Goal: Task Accomplishment & Management: Manage account settings

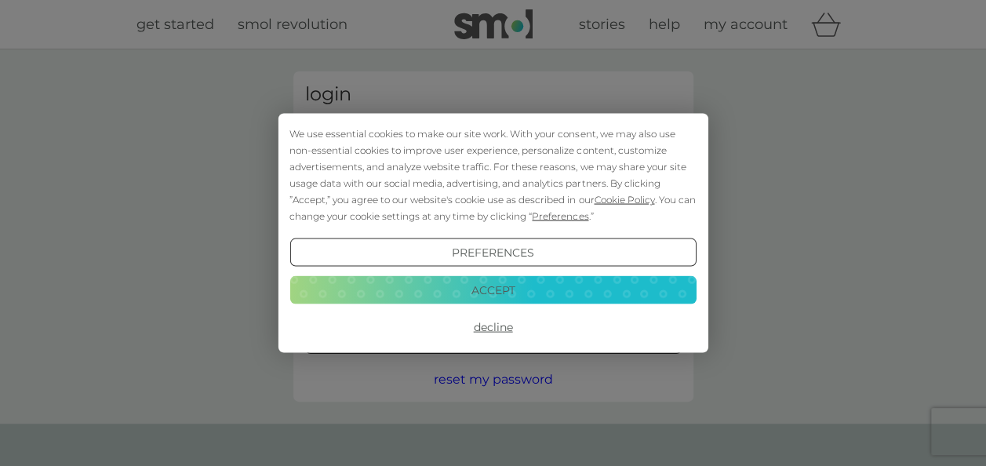
type input "[EMAIL_ADDRESS][DOMAIN_NAME]"
click at [489, 275] on button "Accept" at bounding box center [492, 289] width 406 height 28
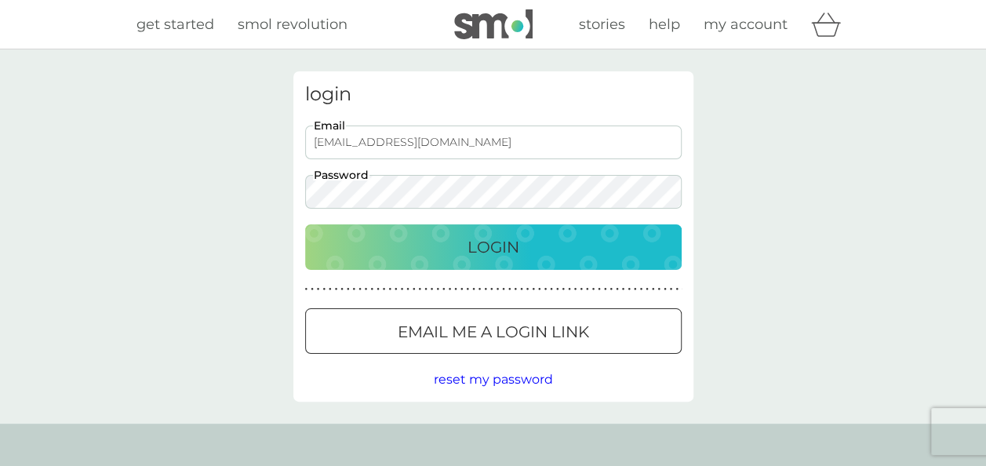
click at [488, 260] on button "Login" at bounding box center [493, 246] width 376 height 45
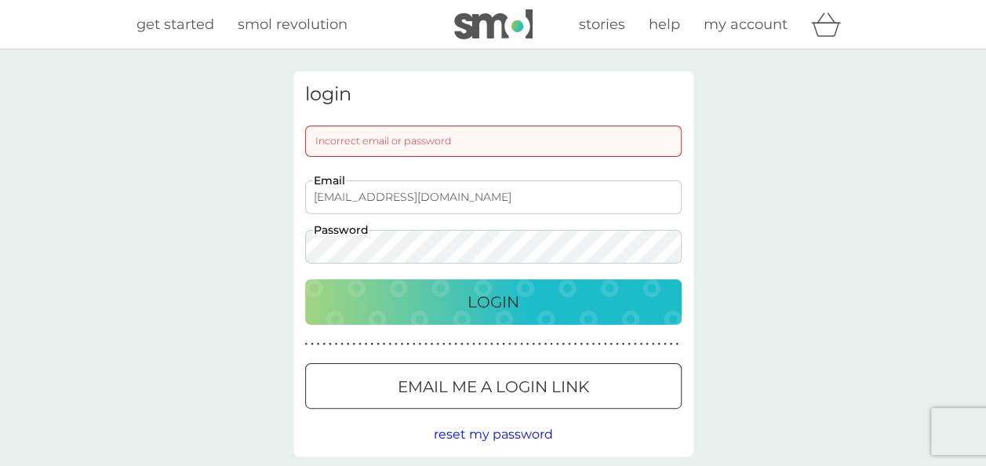
click at [443, 194] on input "clemcharliebuddscott@gmail.com" at bounding box center [493, 197] width 376 height 34
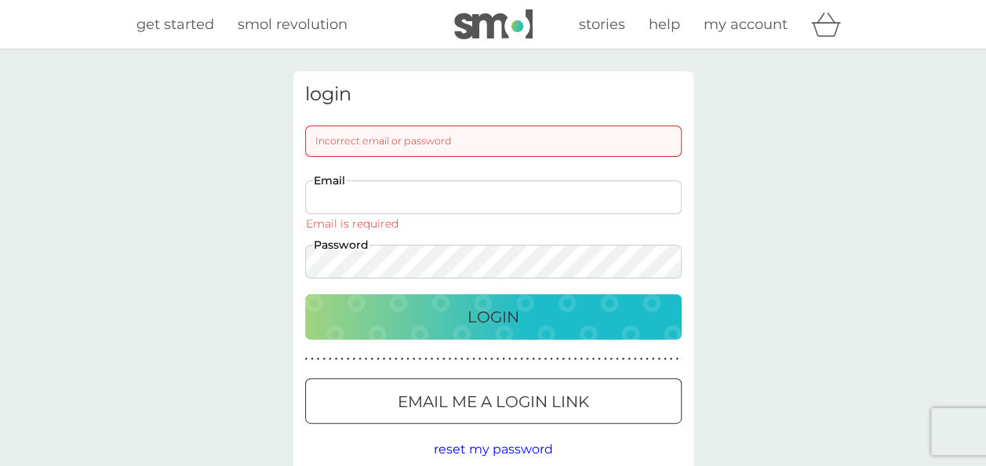
click at [346, 204] on input "Email" at bounding box center [493, 197] width 376 height 34
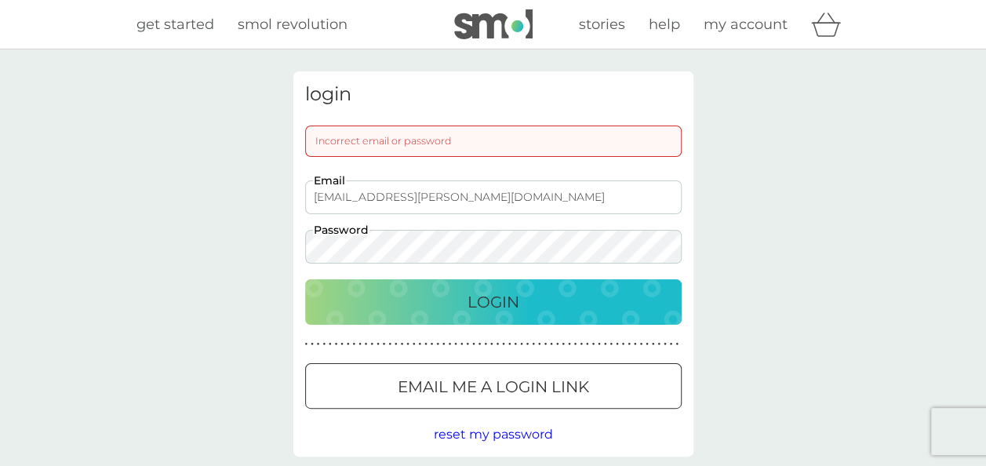
click at [434, 310] on div "Login" at bounding box center [493, 301] width 345 height 25
click at [441, 195] on input "clemtine.budd@gmail.com" at bounding box center [493, 197] width 376 height 34
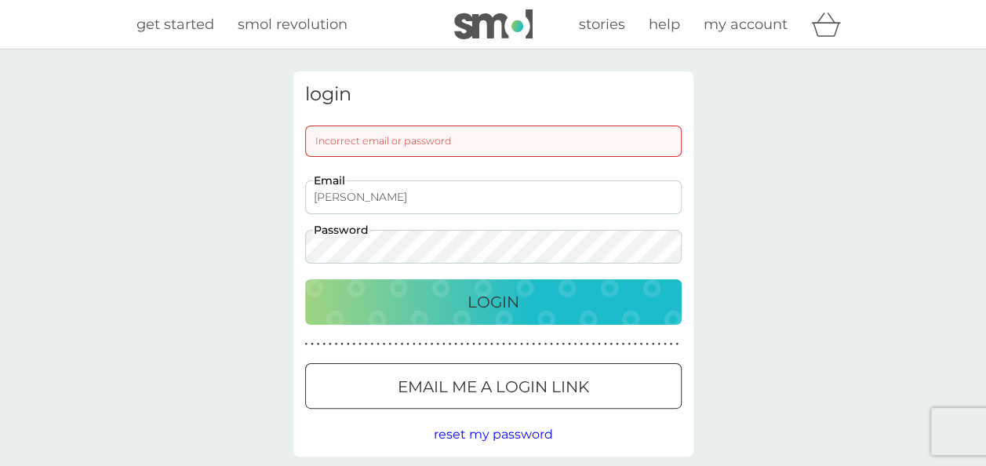
type input "clementine.budd@gmail.com"
click at [445, 309] on div "Login" at bounding box center [493, 301] width 345 height 25
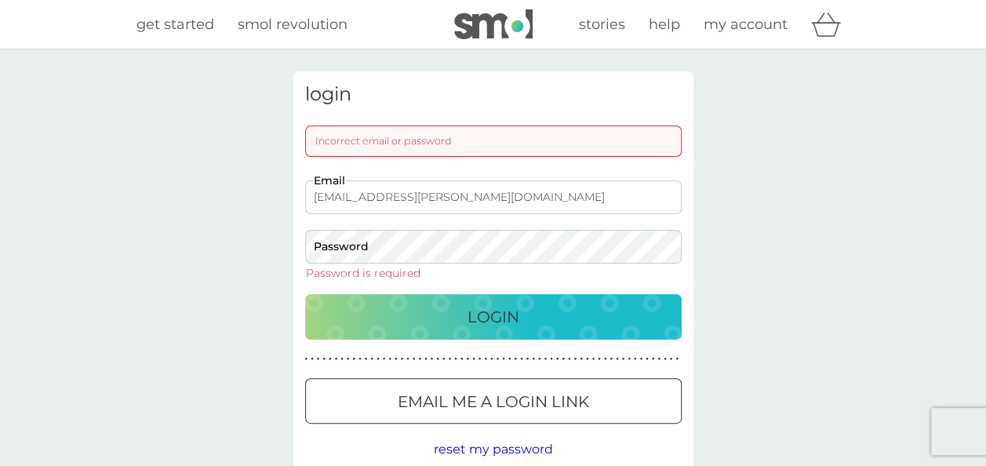
click at [436, 200] on input "clementine.budd@gmail.com" at bounding box center [493, 197] width 376 height 34
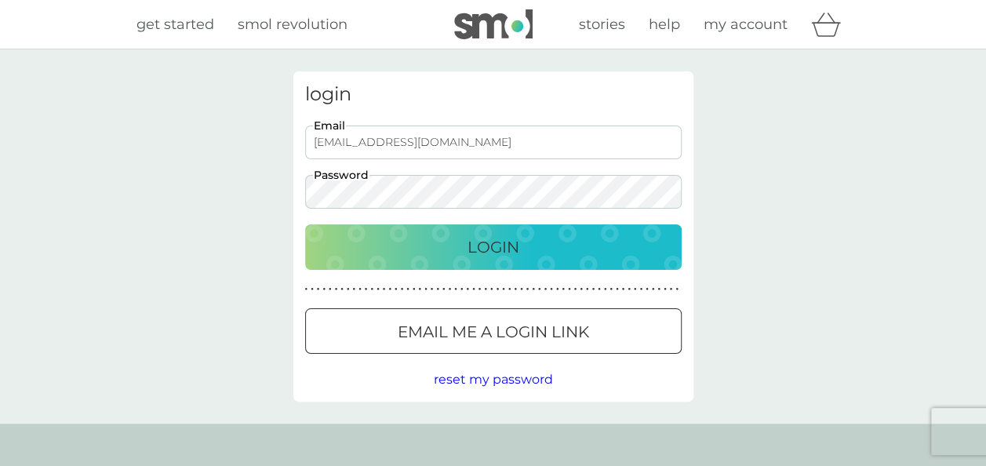
click at [485, 147] on input "clemcharliebuddscott@gmail.com" at bounding box center [493, 142] width 376 height 34
click at [602, 241] on div "Login" at bounding box center [493, 246] width 345 height 25
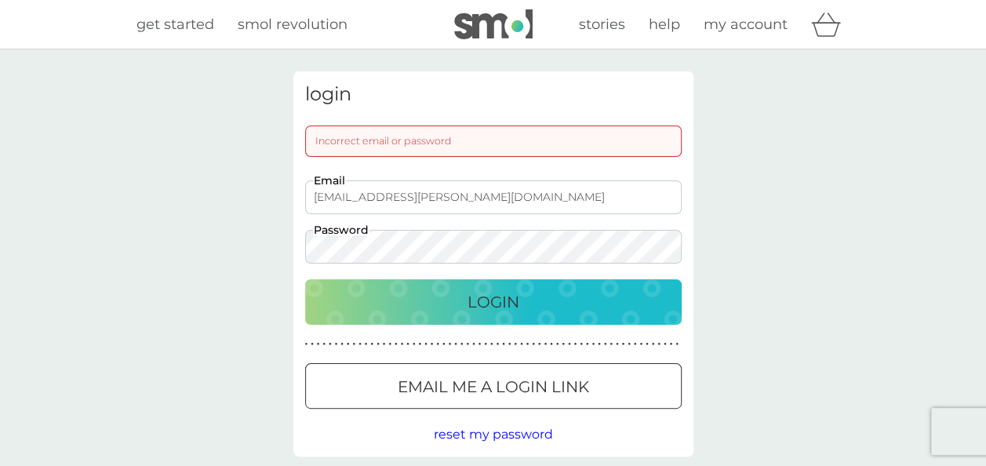
click at [411, 198] on input "clemtine.budd@gmail.com" at bounding box center [493, 197] width 376 height 34
type input "clemtine.budd@googlemail.com"
click at [305, 279] on button "Login" at bounding box center [493, 301] width 376 height 45
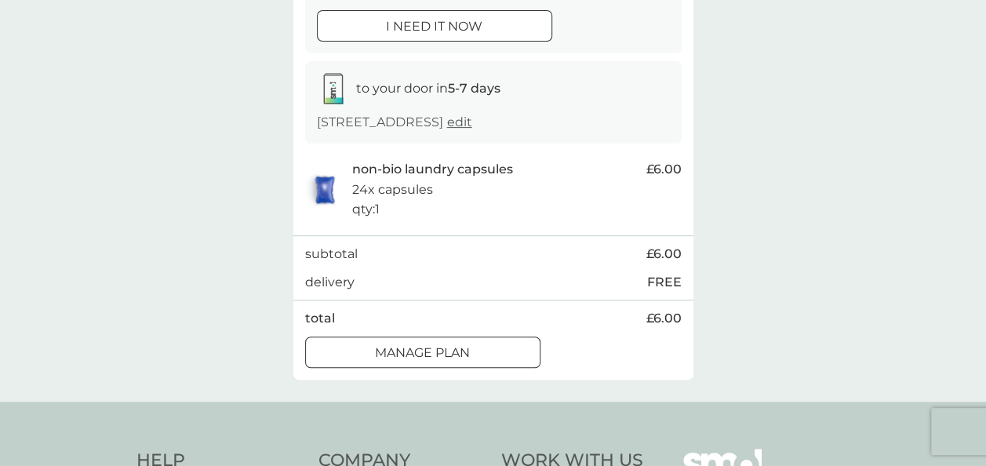
scroll to position [207, 0]
click at [463, 345] on p "Manage plan" at bounding box center [422, 353] width 95 height 20
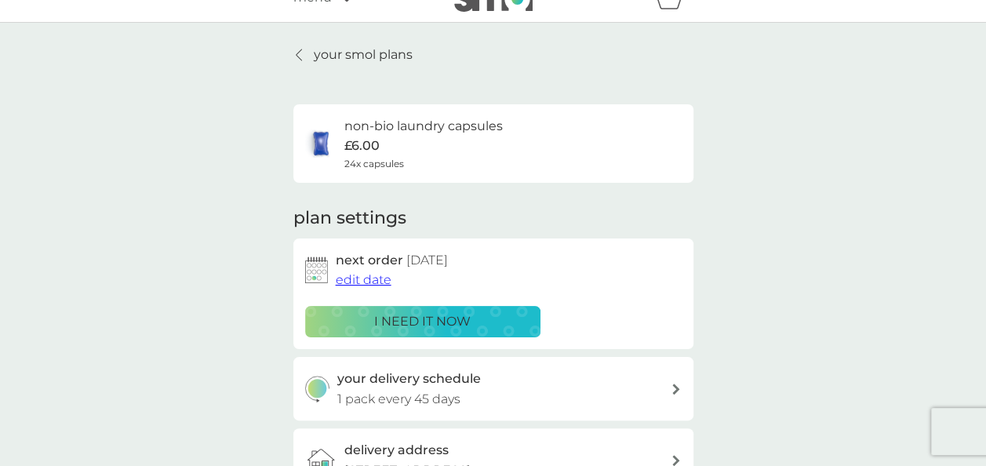
scroll to position [28, 0]
click at [356, 48] on p "your smol plans" at bounding box center [363, 53] width 99 height 20
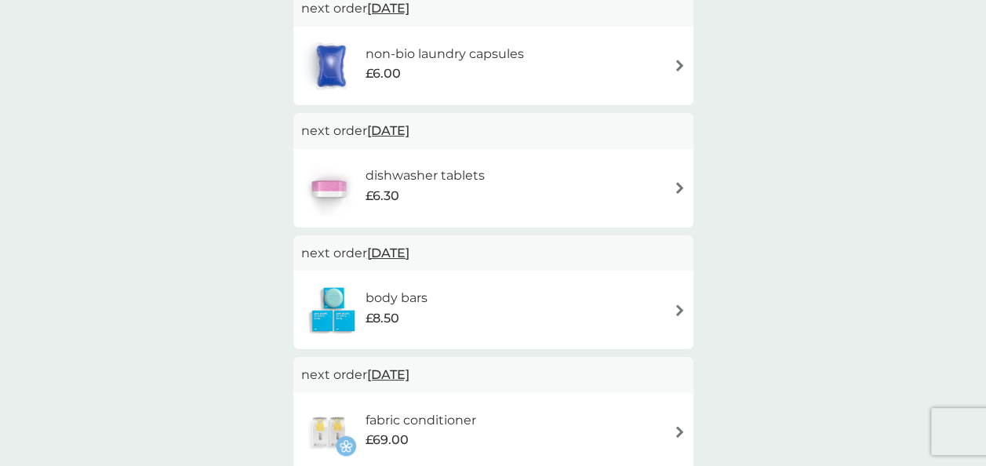
scroll to position [318, 0]
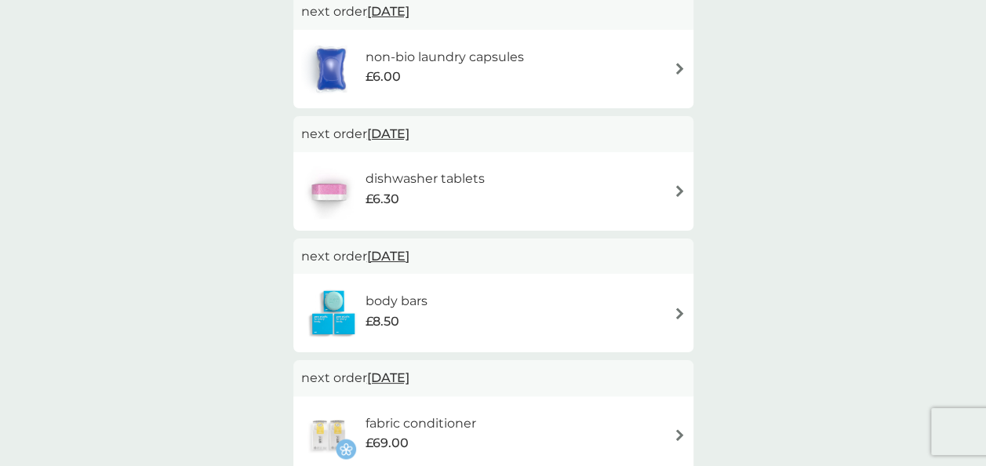
click at [502, 309] on div "body bars £8.50" at bounding box center [493, 312] width 384 height 55
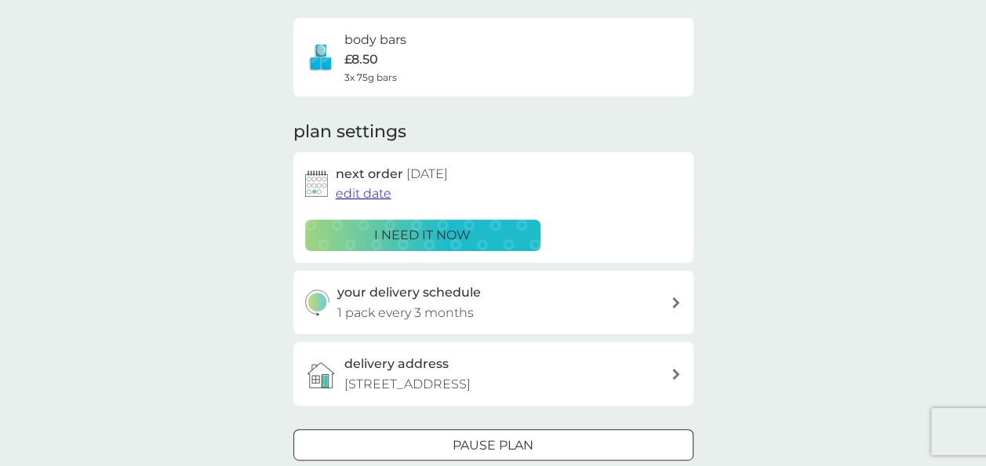
scroll to position [106, 0]
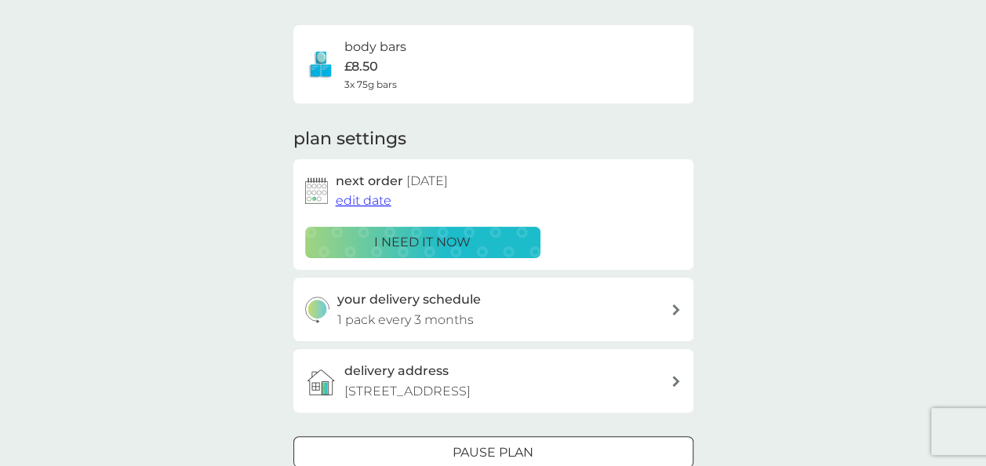
click at [561, 293] on div "your delivery schedule 1 pack every 3 months" at bounding box center [503, 309] width 333 height 40
select select "3"
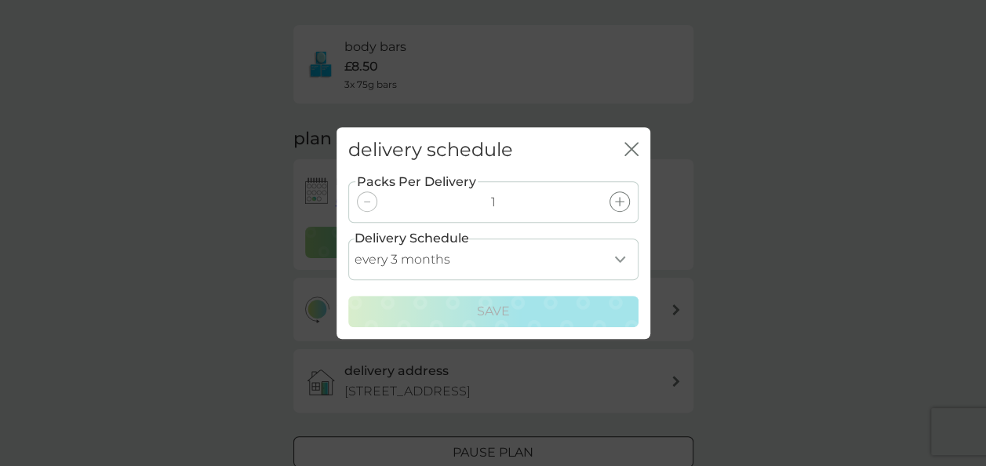
click at [489, 257] on select "every 1 month every 2 months every 3 months every 4 months every 5 months every…" at bounding box center [493, 259] width 290 height 42
click at [504, 154] on h2 "delivery schedule" at bounding box center [430, 150] width 165 height 23
click at [628, 146] on icon "close" at bounding box center [628, 149] width 6 height 13
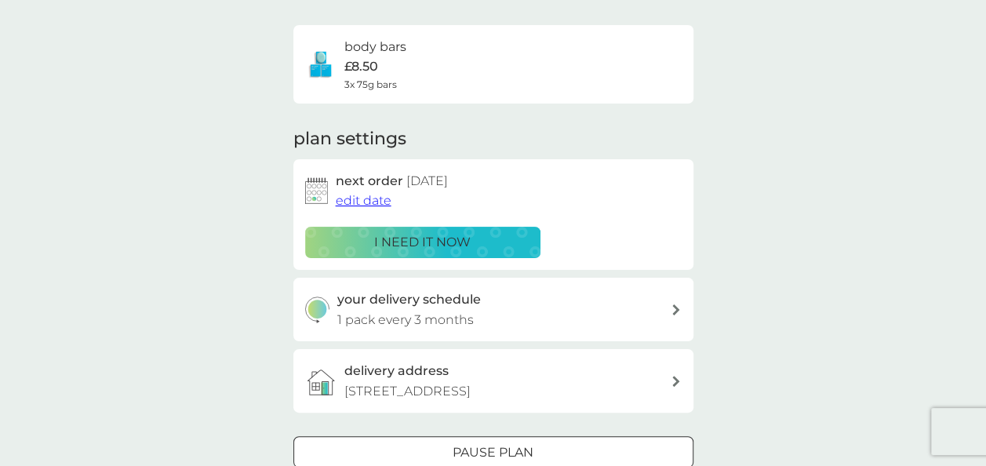
click at [516, 306] on div "your delivery schedule 1 pack every 3 months" at bounding box center [503, 309] width 333 height 40
select select "3"
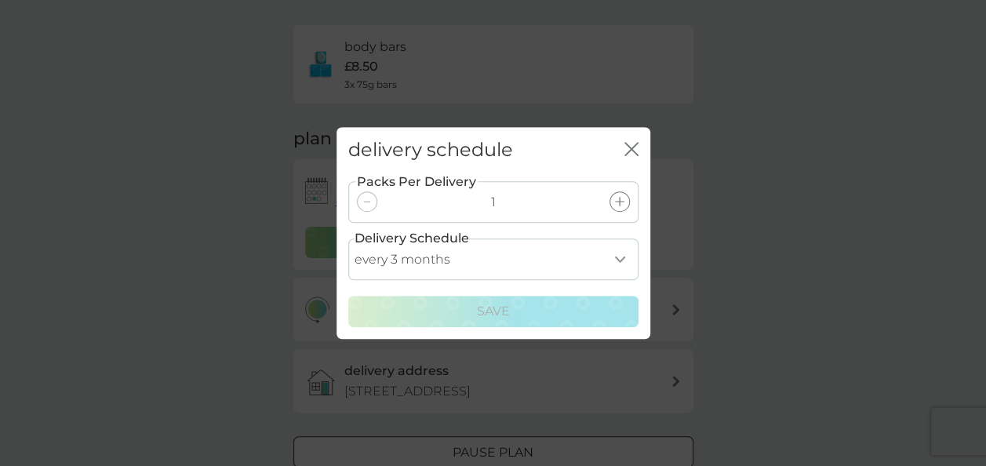
click at [632, 147] on icon "close" at bounding box center [634, 149] width 6 height 13
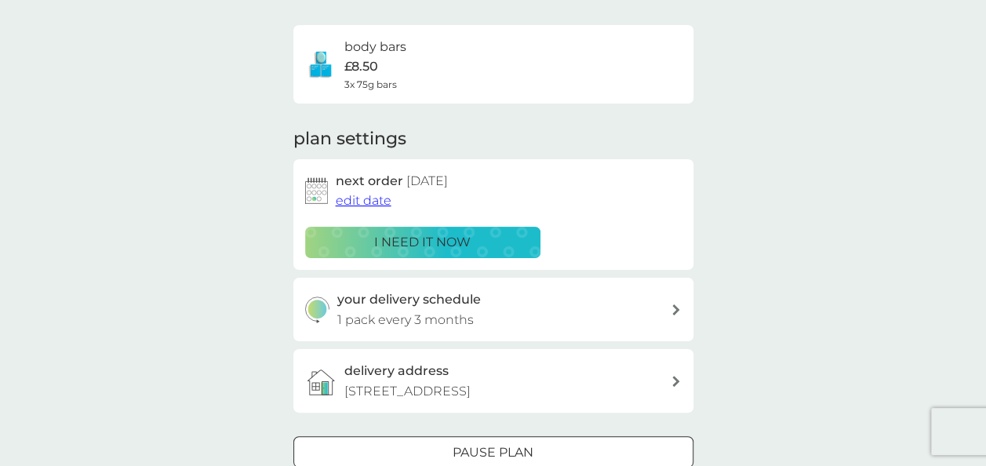
click at [553, 302] on div "your delivery schedule 1 pack every 3 months" at bounding box center [503, 309] width 333 height 40
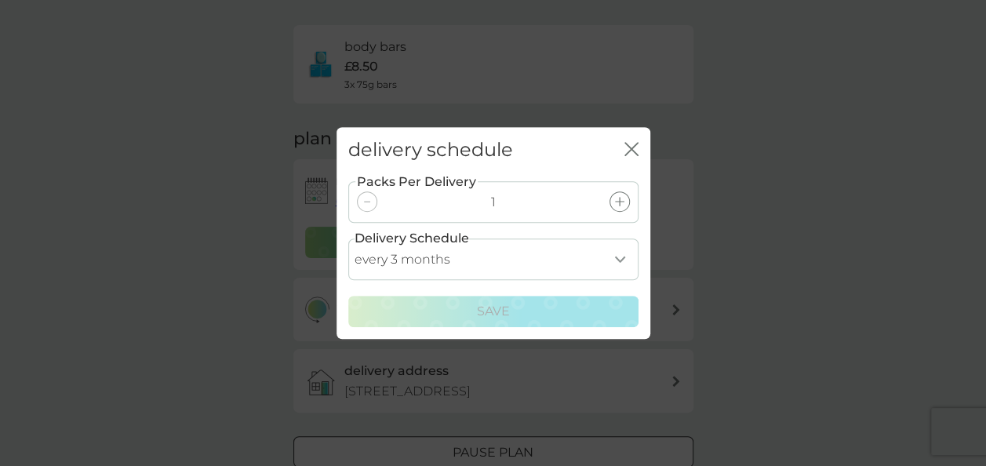
click at [494, 259] on select "every 1 month every 2 months every 3 months every 4 months every 5 months every…" at bounding box center [493, 259] width 290 height 42
select select "2"
click at [348, 238] on select "every 1 month every 2 months every 3 months every 4 months every 5 months every…" at bounding box center [493, 259] width 290 height 42
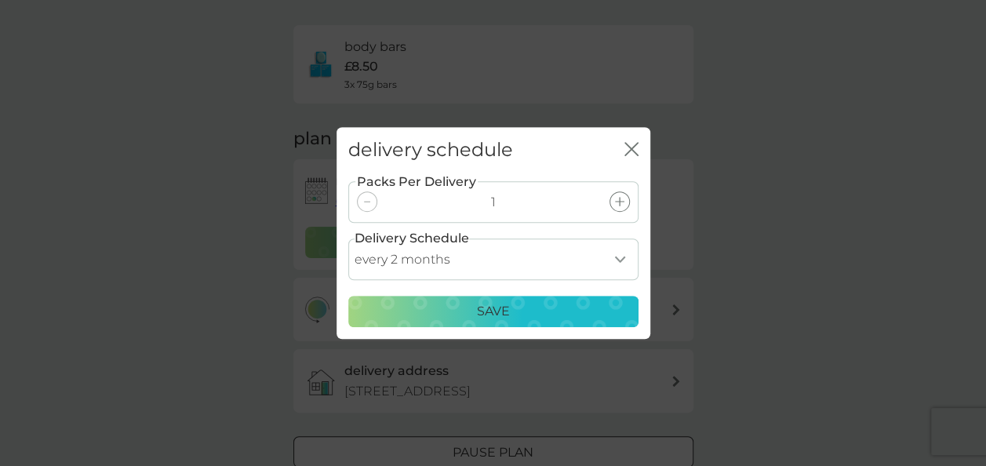
click at [521, 321] on div "Save" at bounding box center [493, 311] width 270 height 20
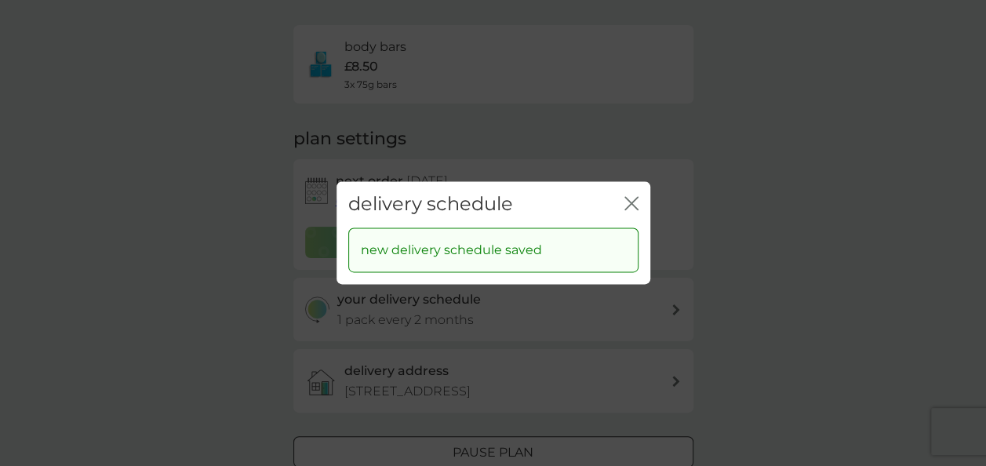
scroll to position [96, 0]
click at [624, 201] on icon "close" at bounding box center [631, 203] width 14 height 14
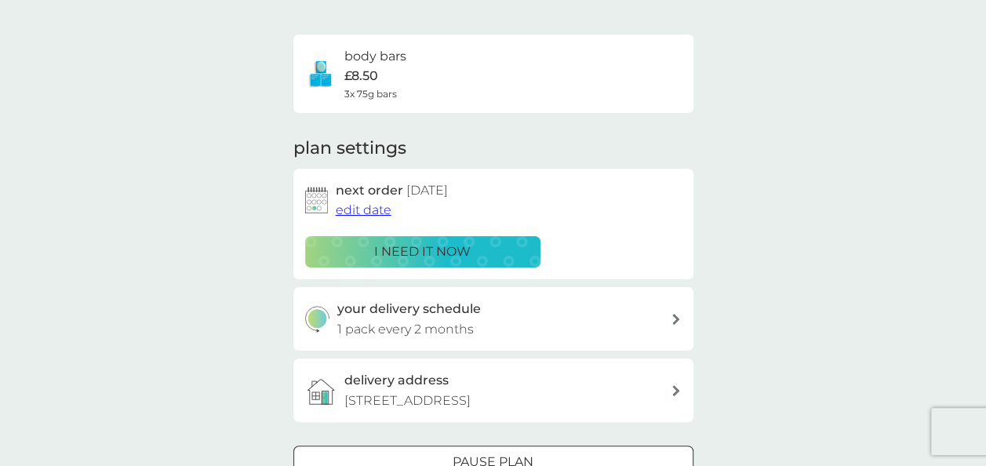
scroll to position [0, 0]
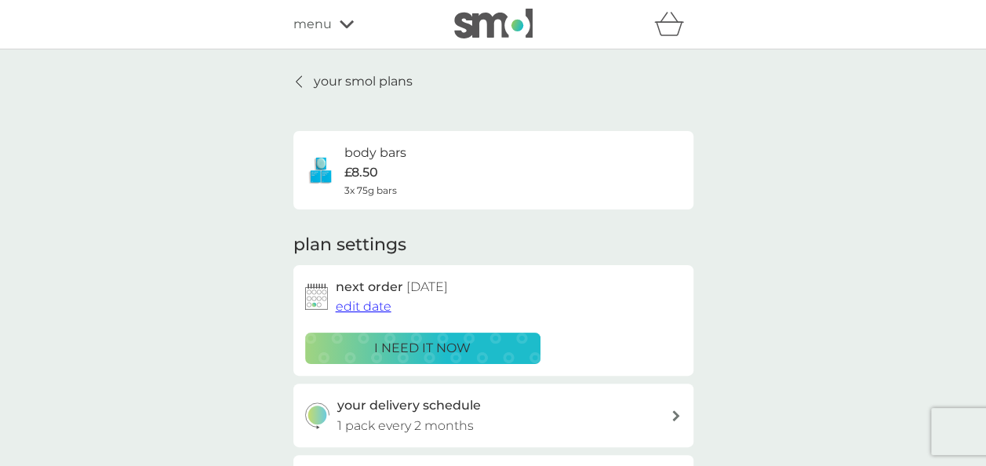
click at [475, 345] on div "i need it now" at bounding box center [422, 348] width 215 height 20
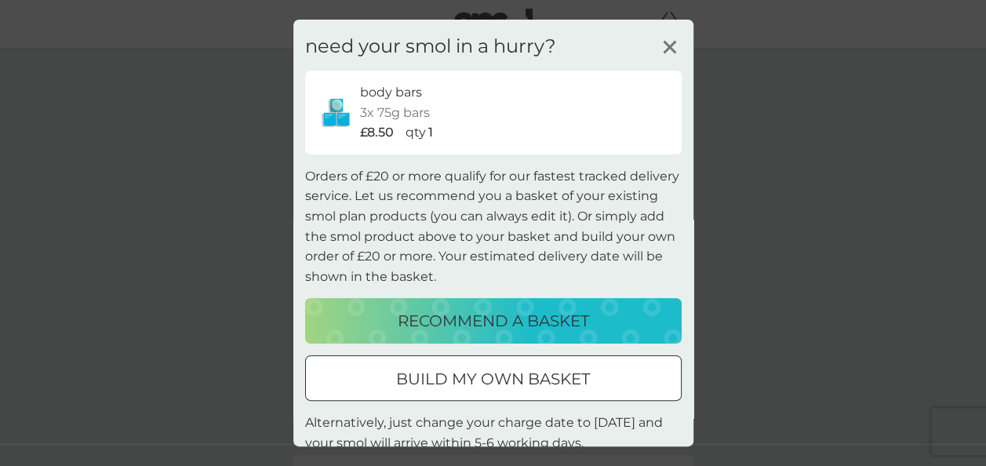
scroll to position [42, 0]
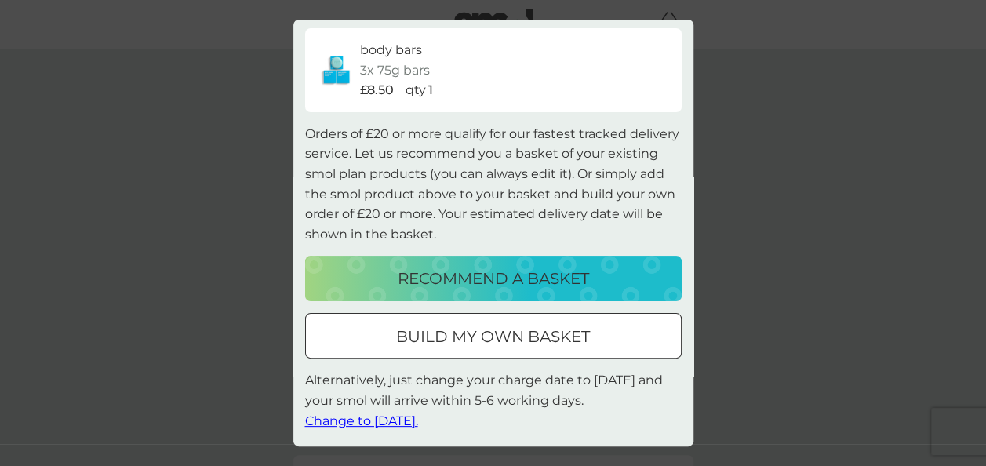
click at [502, 293] on button "recommend a basket" at bounding box center [493, 278] width 376 height 45
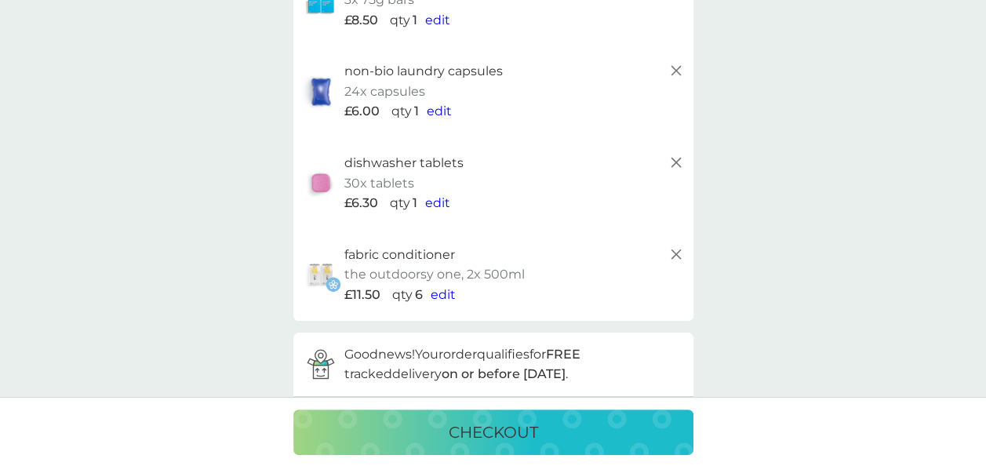
scroll to position [202, 0]
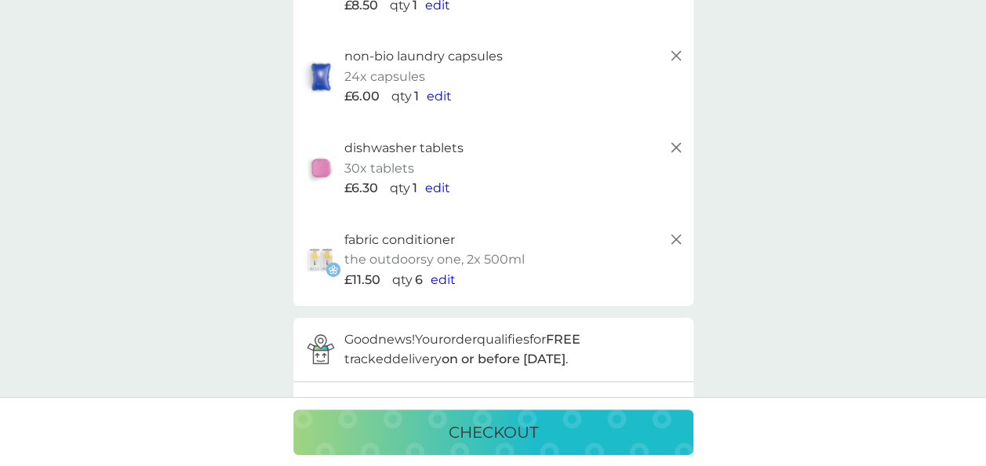
click at [673, 240] on line at bounding box center [674, 238] width 9 height 9
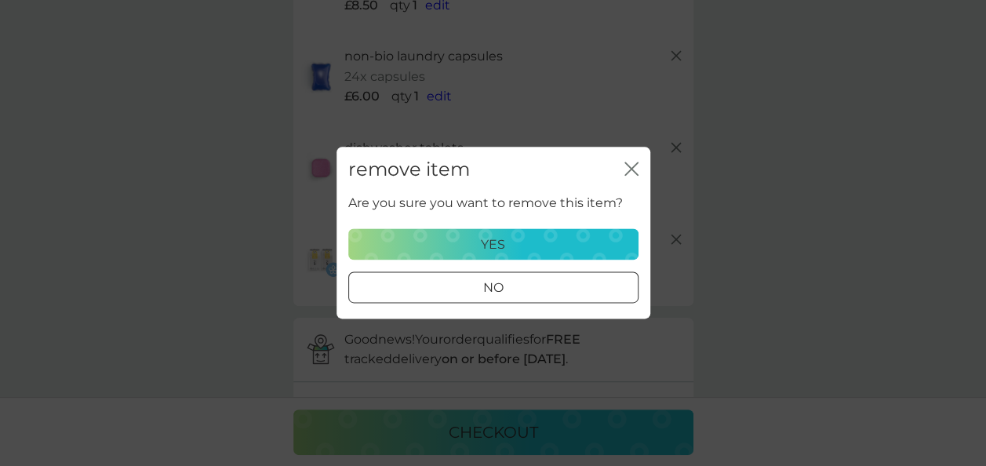
click at [600, 238] on div "yes" at bounding box center [493, 244] width 270 height 20
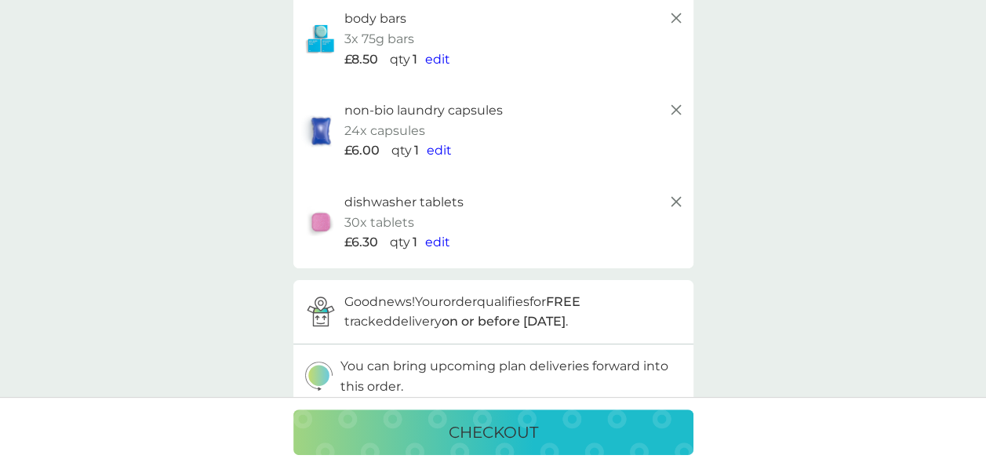
scroll to position [140, 0]
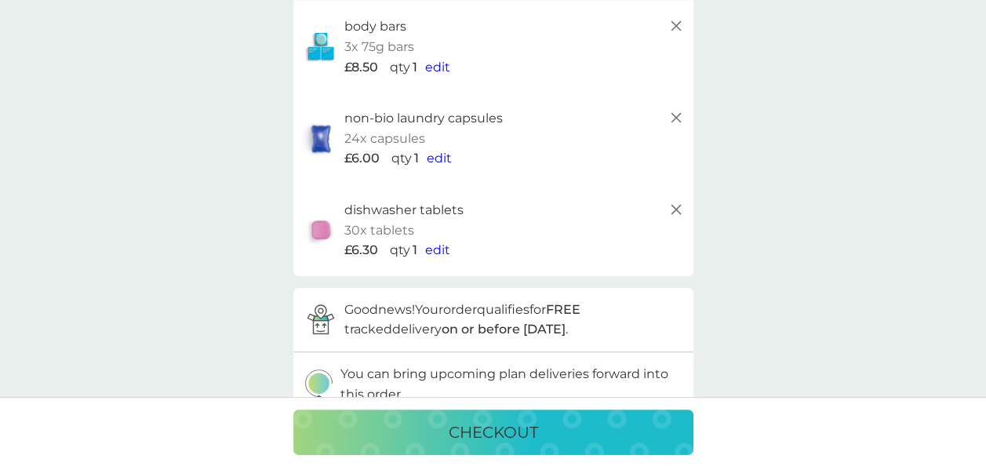
click at [674, 209] on line at bounding box center [674, 209] width 9 height 9
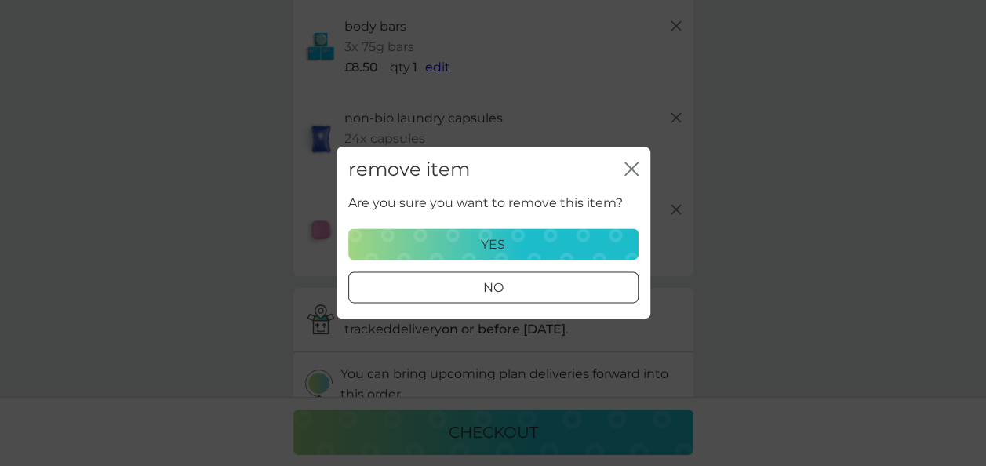
click at [579, 232] on button "yes" at bounding box center [493, 244] width 290 height 31
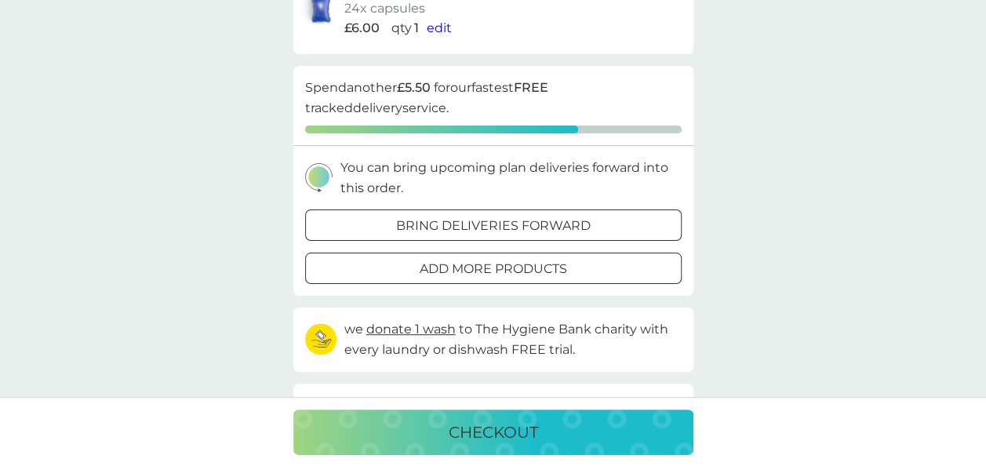
scroll to position [272, 0]
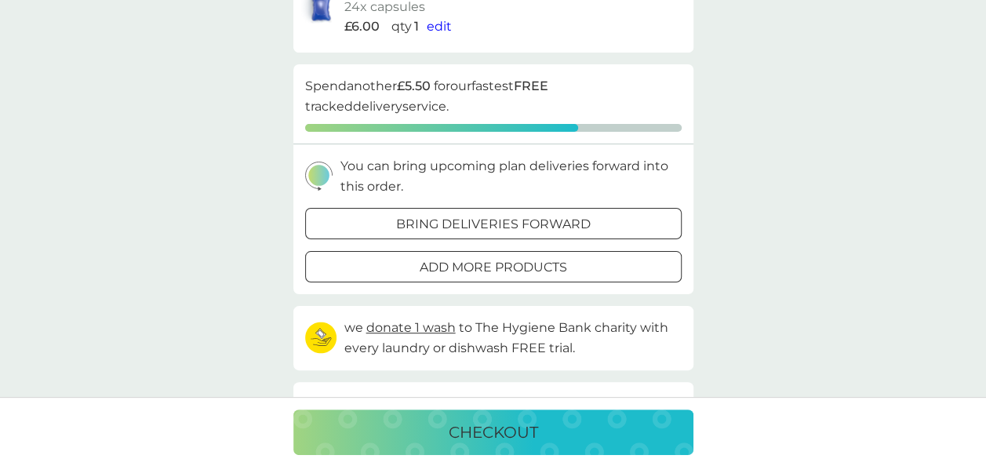
click at [546, 231] on p "bring deliveries forward" at bounding box center [493, 224] width 194 height 20
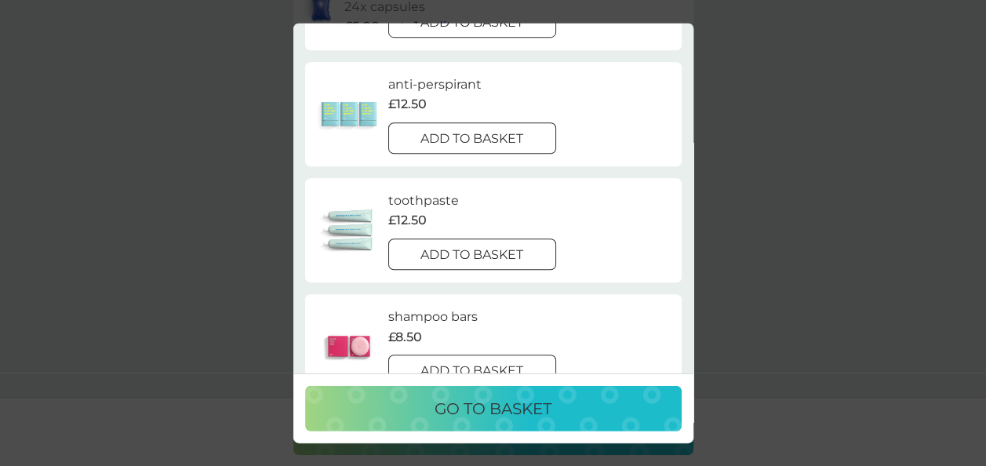
scroll to position [555, 0]
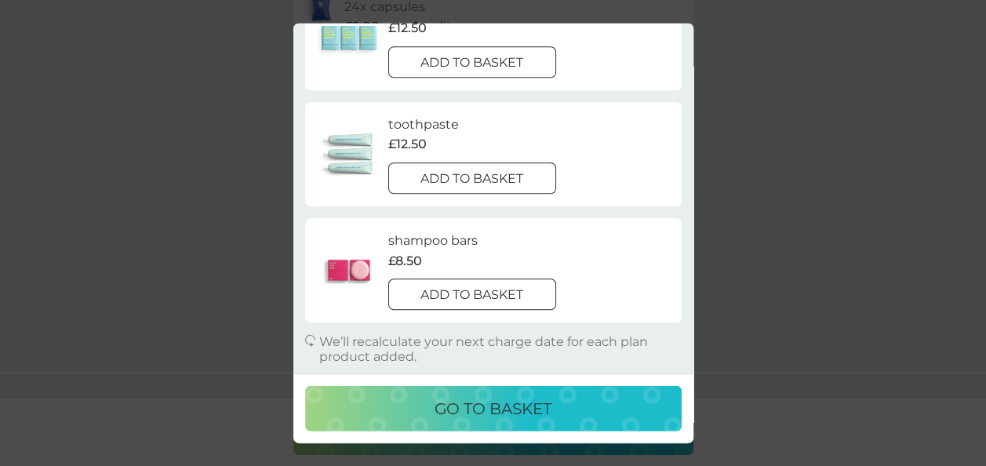
click at [495, 299] on div at bounding box center [472, 294] width 56 height 16
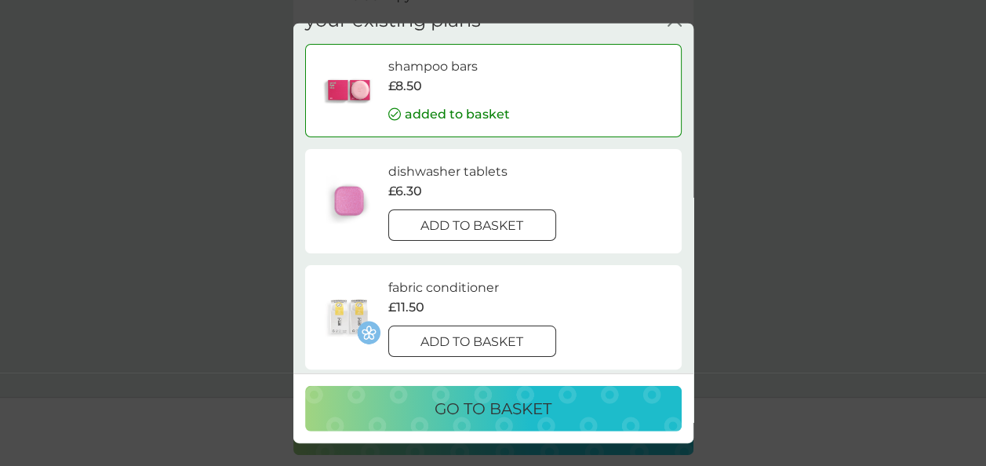
scroll to position [0, 0]
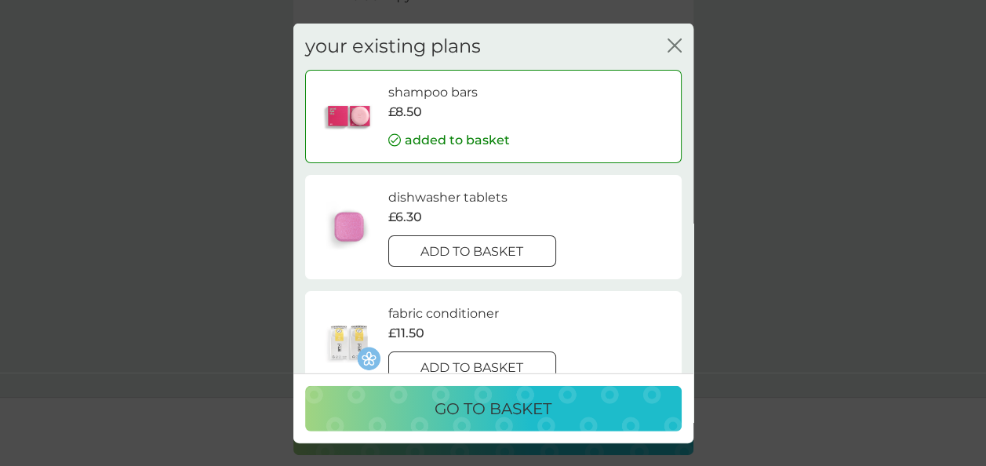
click at [572, 397] on div "go to basket" at bounding box center [493, 407] width 345 height 25
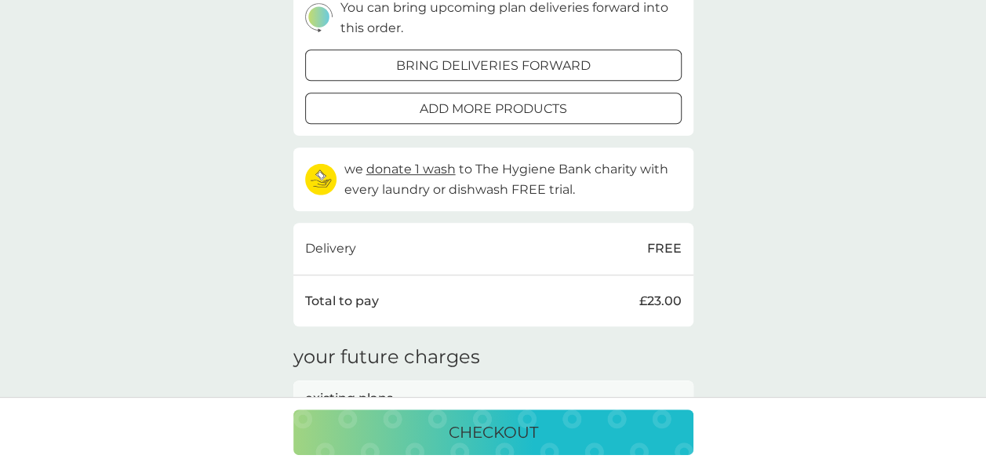
scroll to position [507, 0]
click at [572, 437] on div "checkout" at bounding box center [493, 431] width 368 height 25
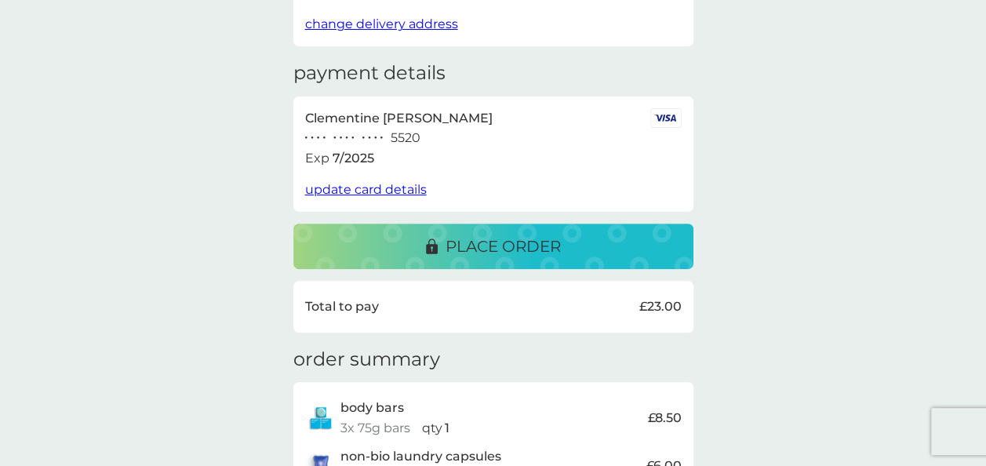
scroll to position [198, 0]
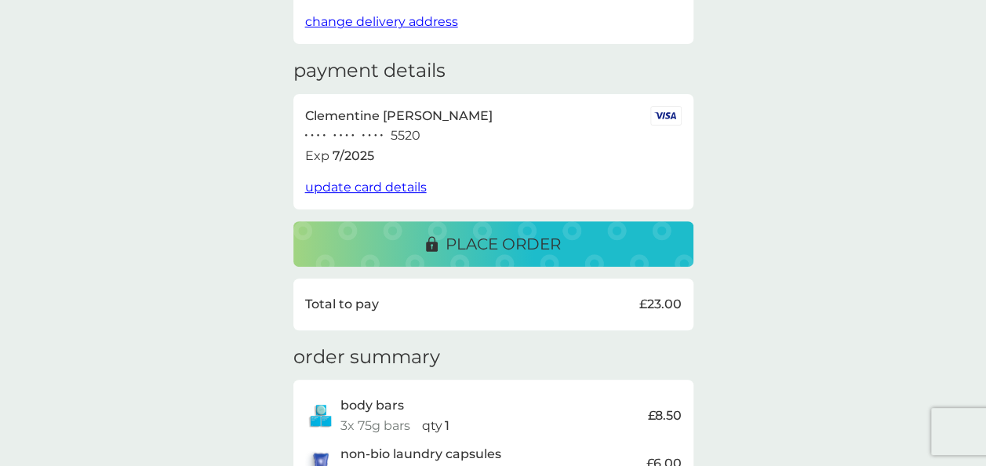
click at [566, 243] on div "place order" at bounding box center [493, 243] width 368 height 25
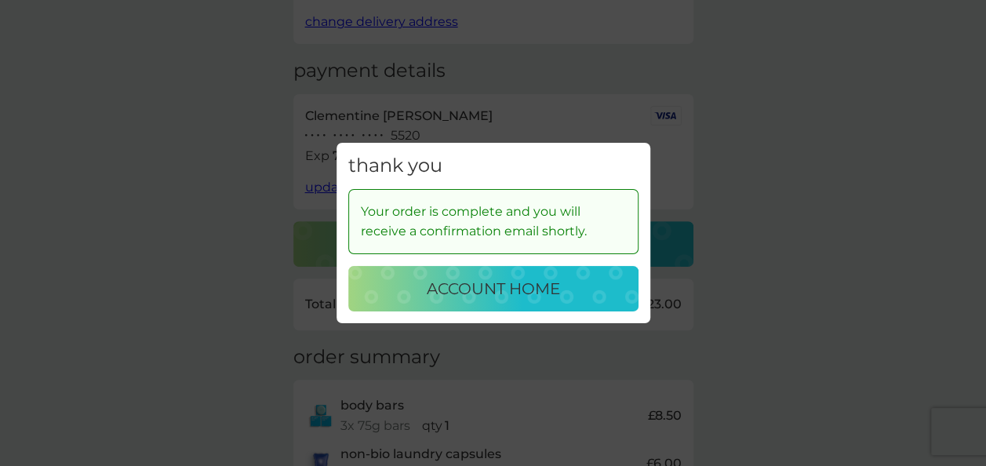
click at [543, 285] on p "account home" at bounding box center [493, 288] width 133 height 25
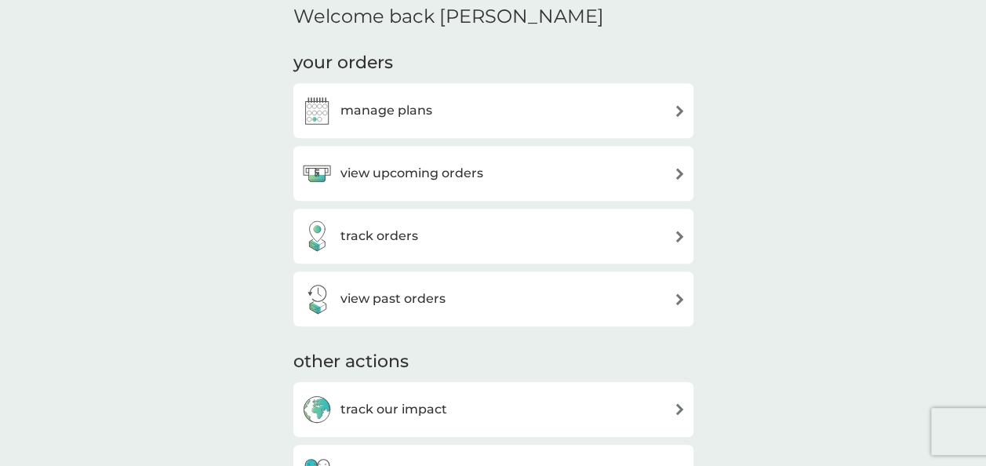
scroll to position [398, 0]
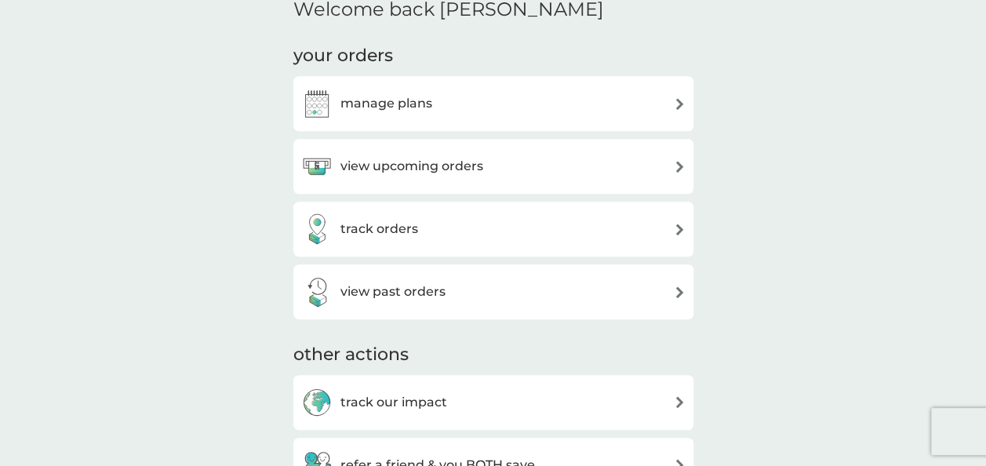
click at [397, 97] on h3 "manage plans" at bounding box center [386, 103] width 92 height 20
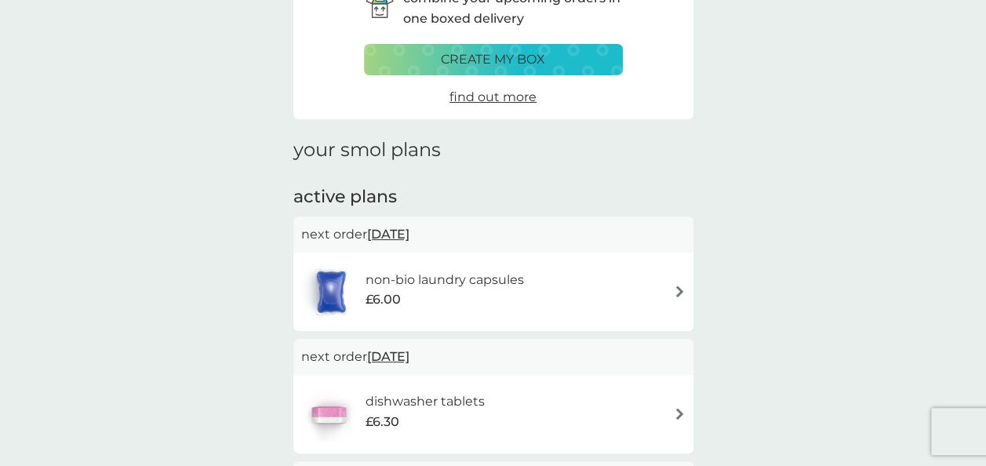
scroll to position [94, 0]
click at [503, 289] on h6 "non-bio laundry capsules" at bounding box center [444, 280] width 158 height 20
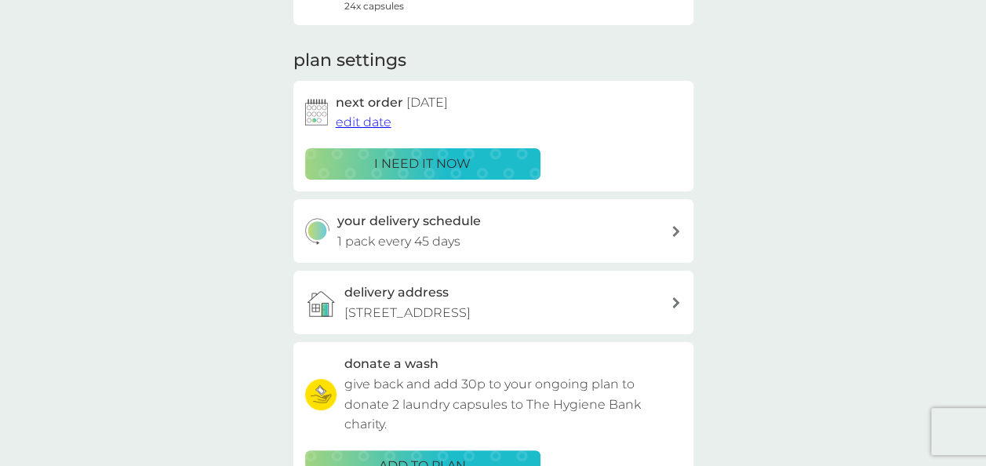
scroll to position [184, 0]
click at [378, 121] on span "edit date" at bounding box center [364, 121] width 56 height 15
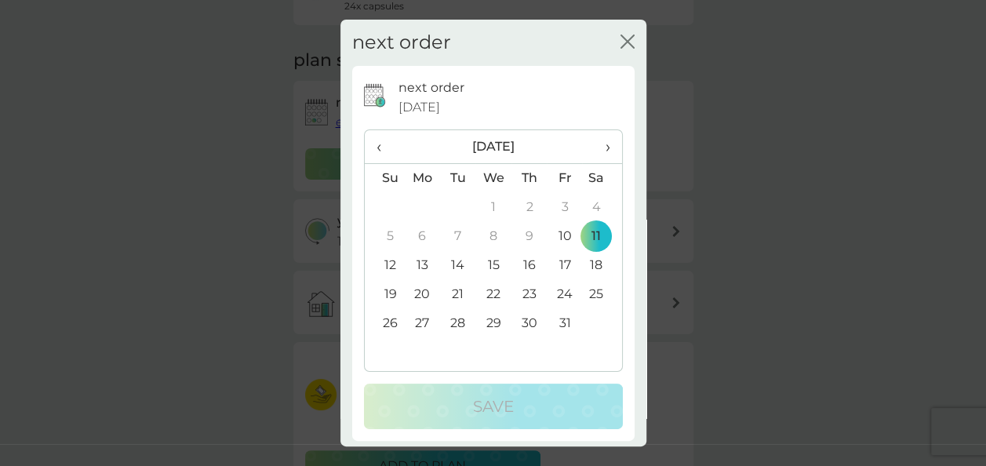
click at [594, 151] on span "›" at bounding box center [602, 146] width 16 height 33
click at [516, 321] on td "27" at bounding box center [528, 323] width 35 height 29
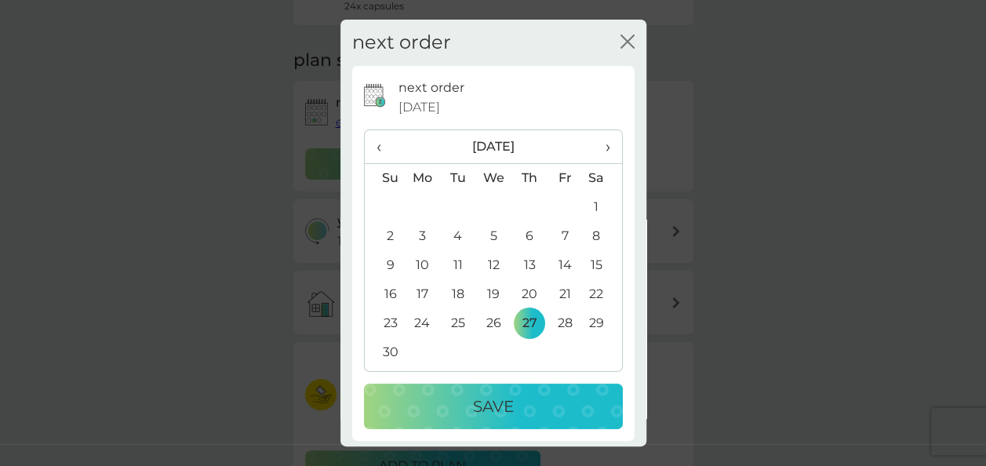
click at [542, 421] on button "Save" at bounding box center [493, 405] width 259 height 45
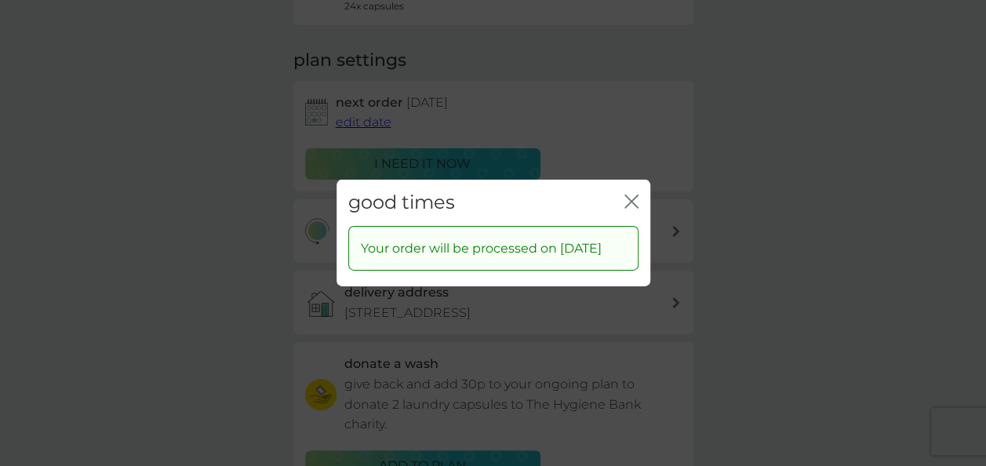
click at [629, 195] on icon "close" at bounding box center [628, 201] width 6 height 13
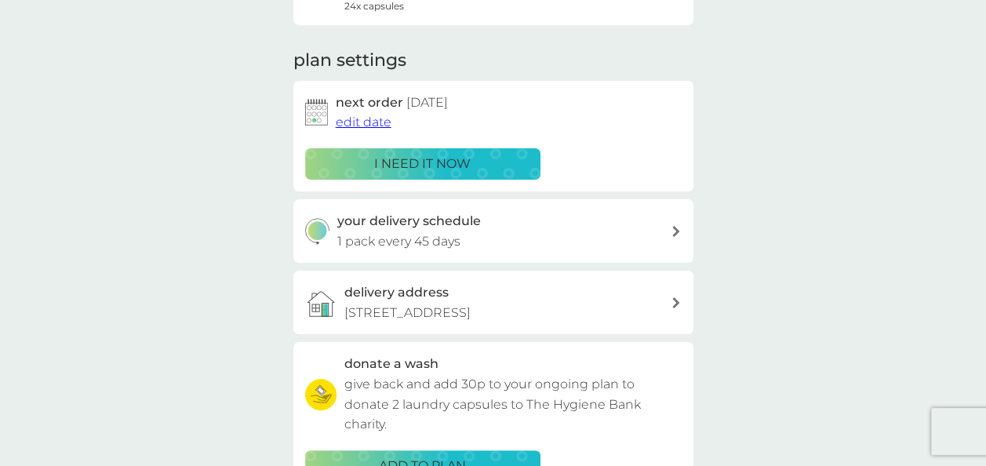
scroll to position [0, 0]
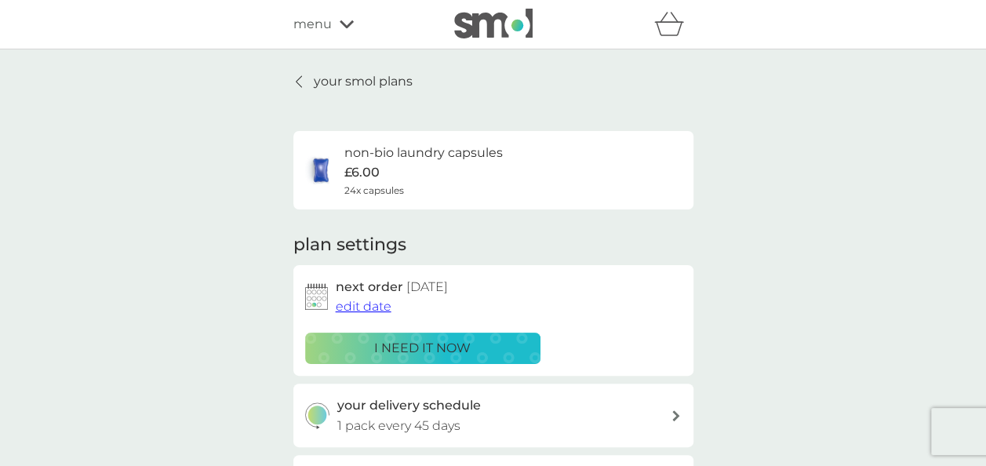
click at [376, 78] on p "your smol plans" at bounding box center [363, 81] width 99 height 20
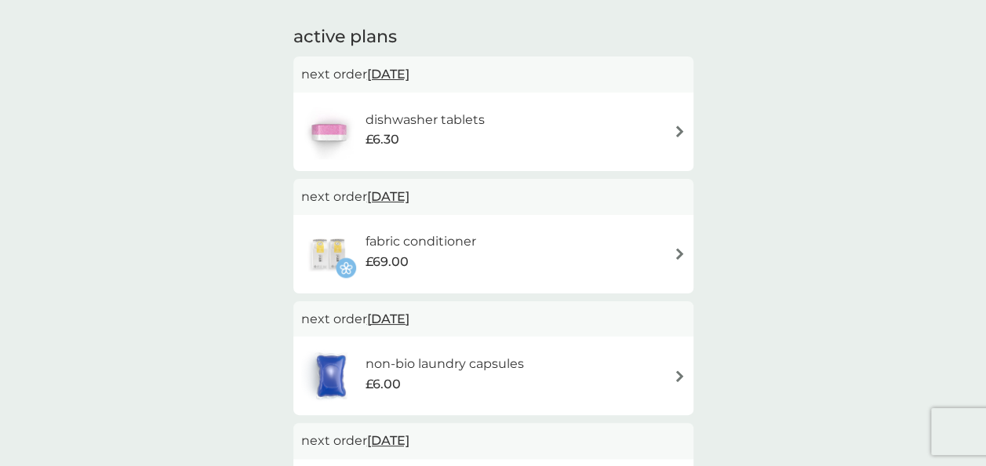
scroll to position [257, 0]
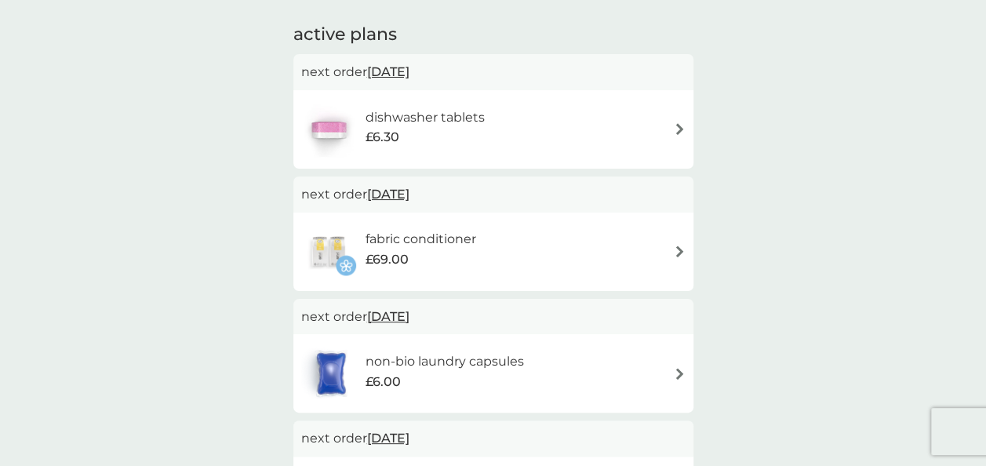
click at [578, 149] on div "dishwasher tablets £6.30" at bounding box center [493, 129] width 384 height 55
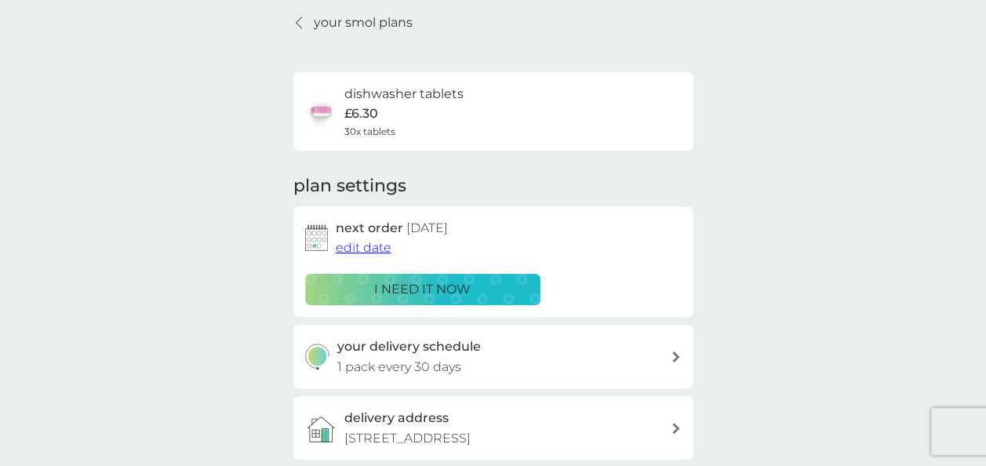
scroll to position [60, 0]
click at [473, 360] on div "your delivery schedule 1 pack every 30 days" at bounding box center [503, 356] width 333 height 40
select select "28"
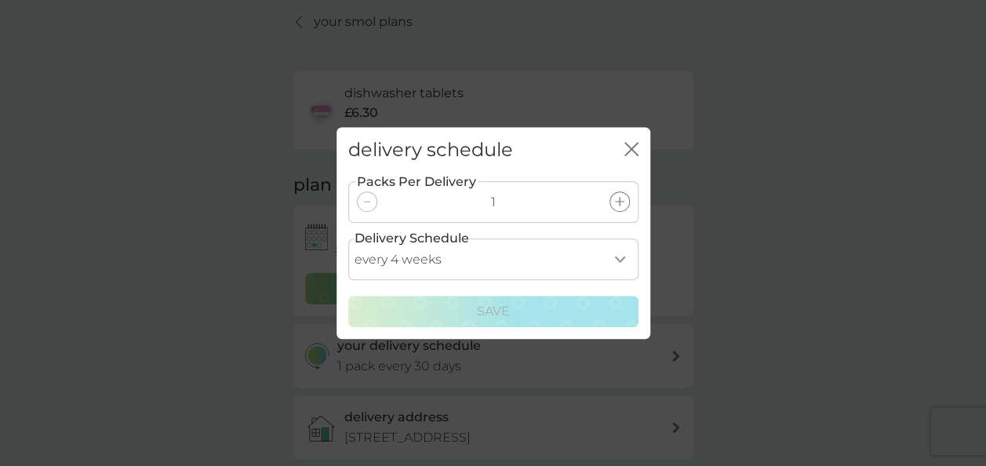
click at [632, 148] on icon "close" at bounding box center [631, 149] width 14 height 14
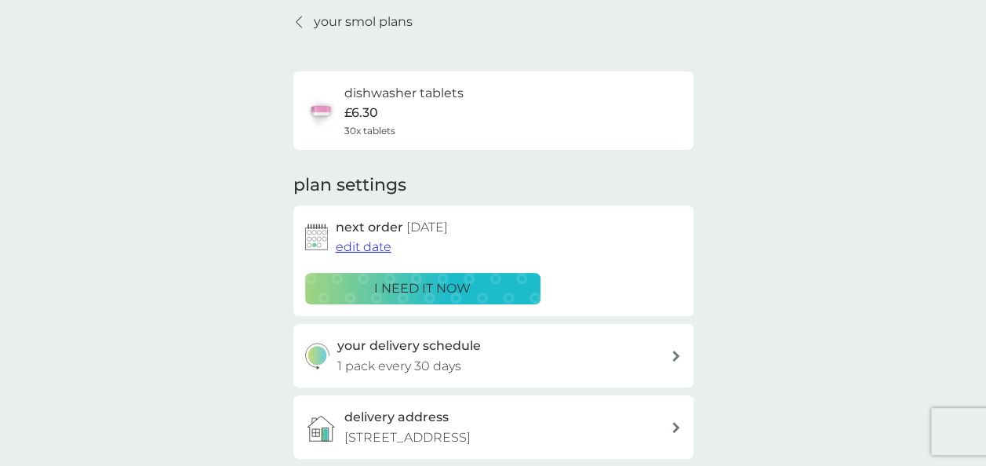
click at [368, 246] on span "edit date" at bounding box center [364, 246] width 56 height 15
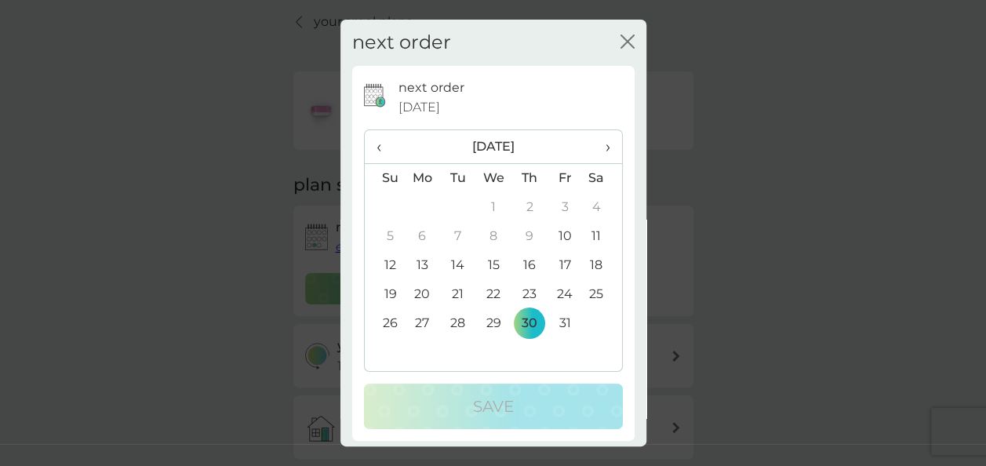
click at [594, 151] on span "›" at bounding box center [602, 146] width 16 height 33
click at [386, 344] on td "30" at bounding box center [385, 352] width 40 height 29
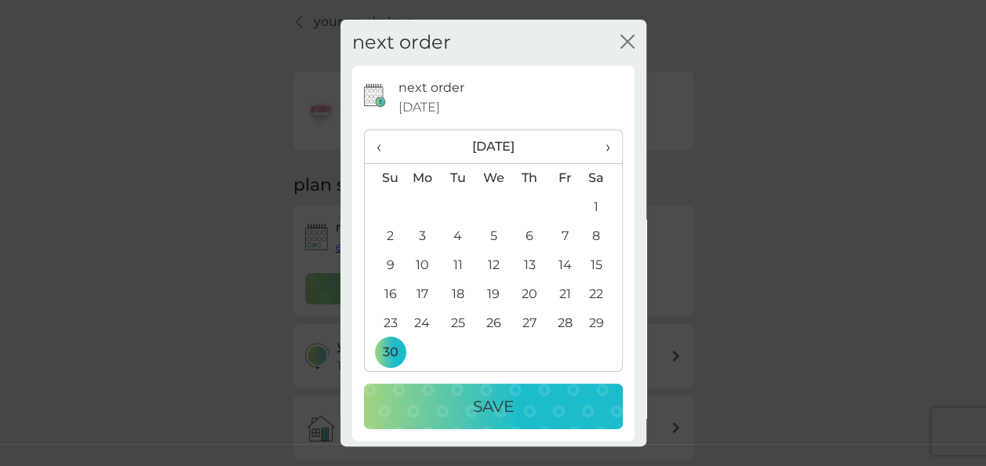
click at [463, 405] on div "Save" at bounding box center [492, 406] width 227 height 25
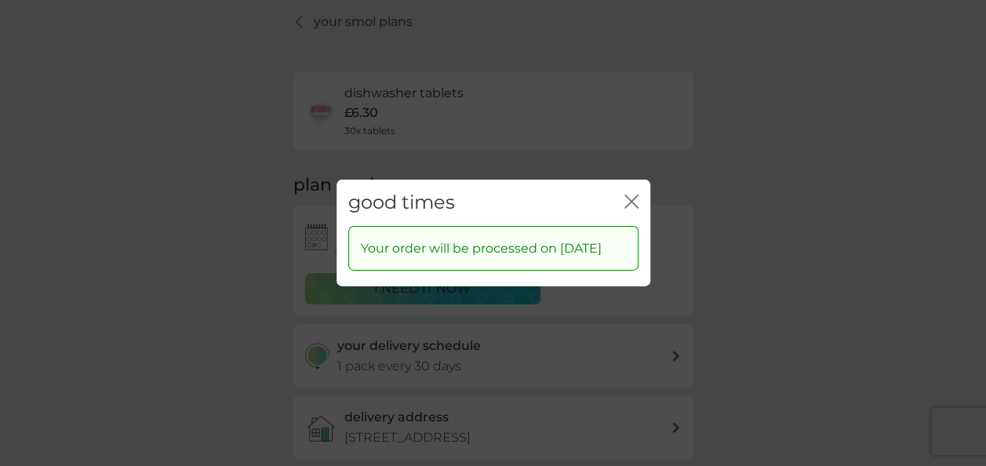
click at [629, 194] on icon "close" at bounding box center [631, 201] width 14 height 14
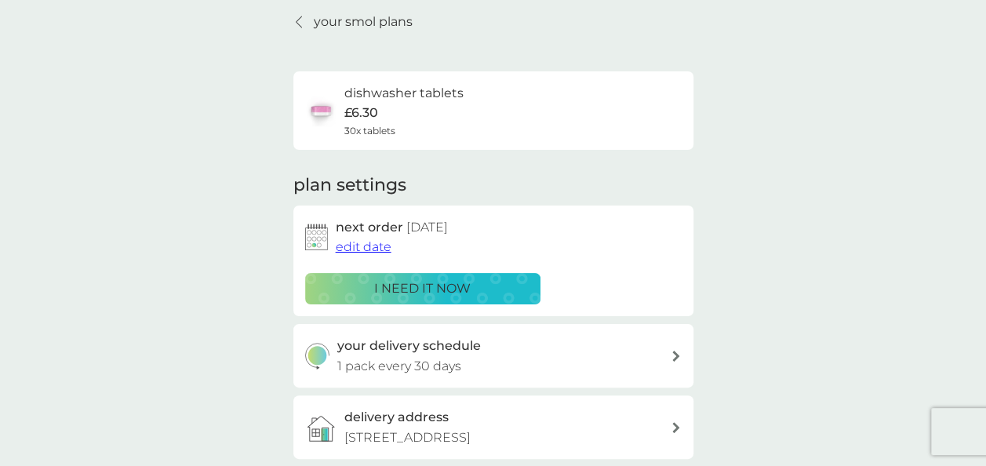
click at [387, 21] on p "your smol plans" at bounding box center [363, 22] width 99 height 20
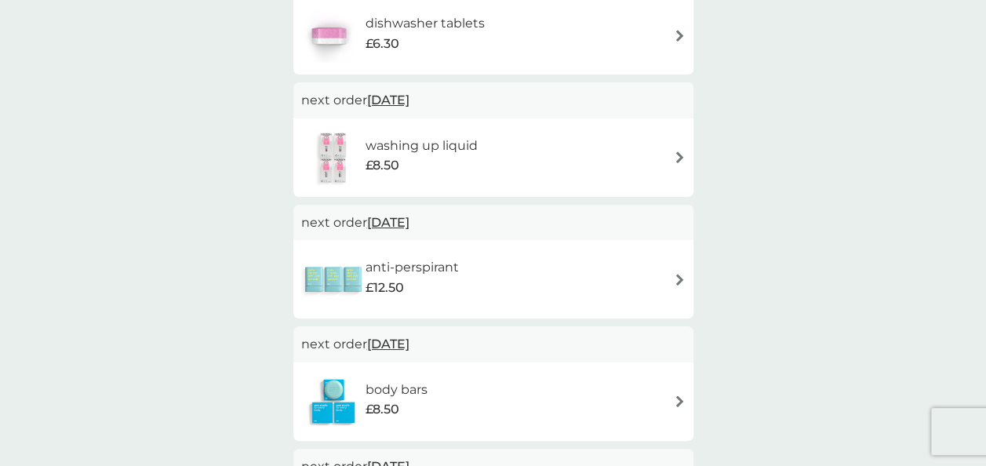
scroll to position [659, 0]
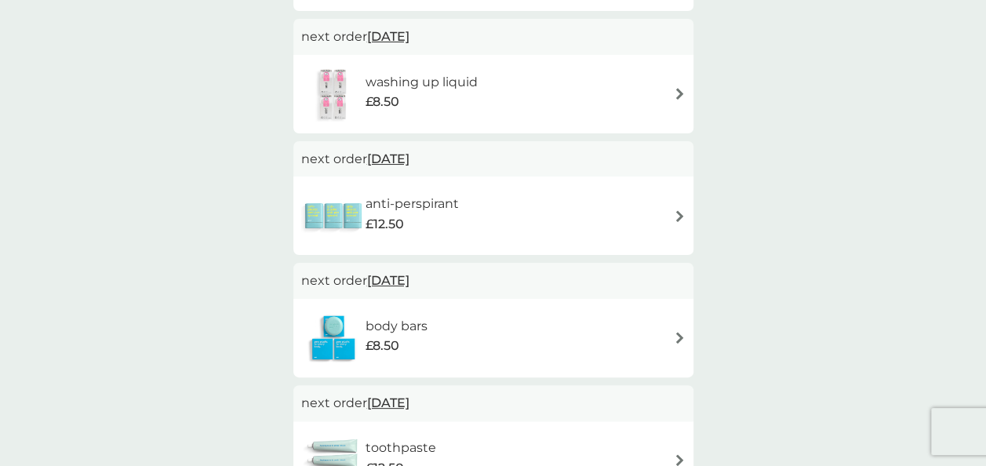
click at [525, 241] on div "anti-perspirant £12.50" at bounding box center [493, 215] width 384 height 55
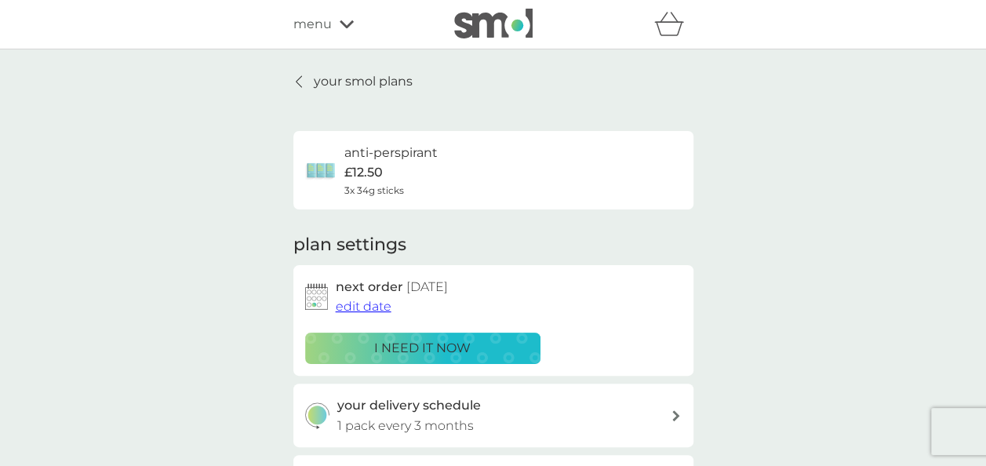
click at [367, 307] on span "edit date" at bounding box center [364, 306] width 56 height 15
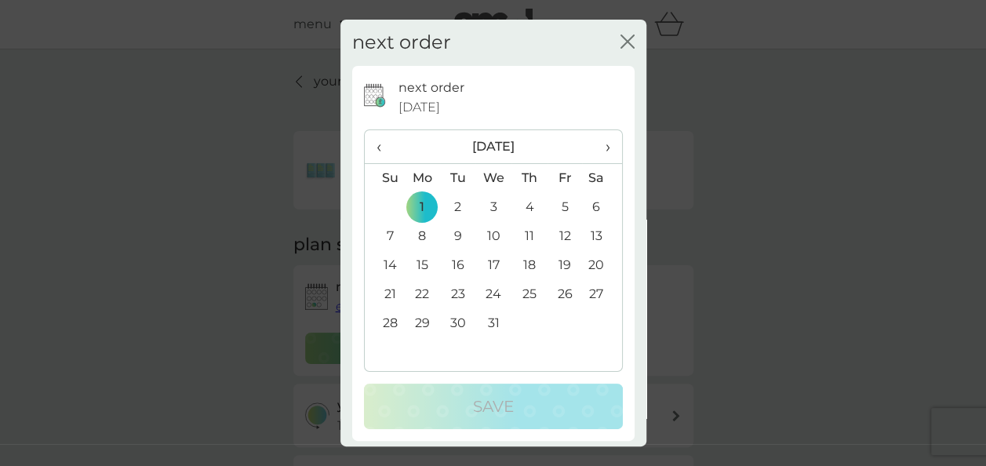
click at [594, 150] on span "›" at bounding box center [602, 146] width 16 height 33
click at [585, 320] on td "31" at bounding box center [601, 323] width 39 height 29
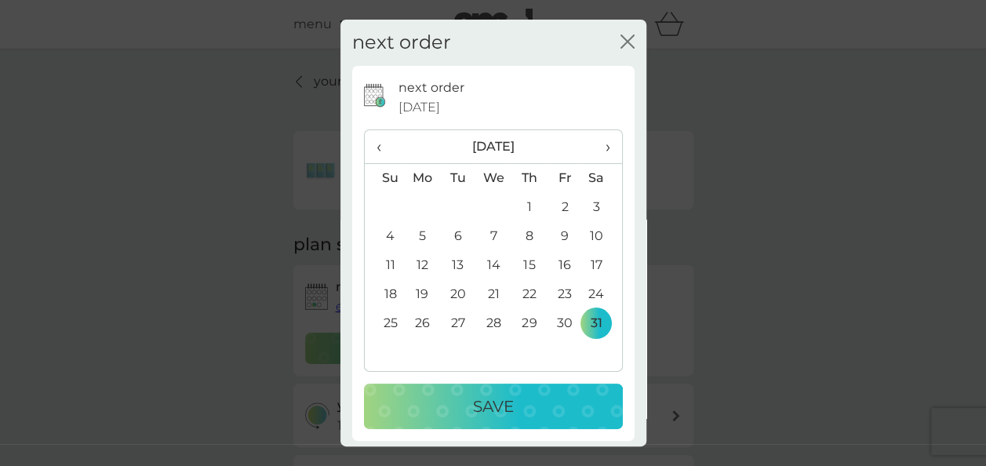
click at [508, 419] on button "Save" at bounding box center [493, 405] width 259 height 45
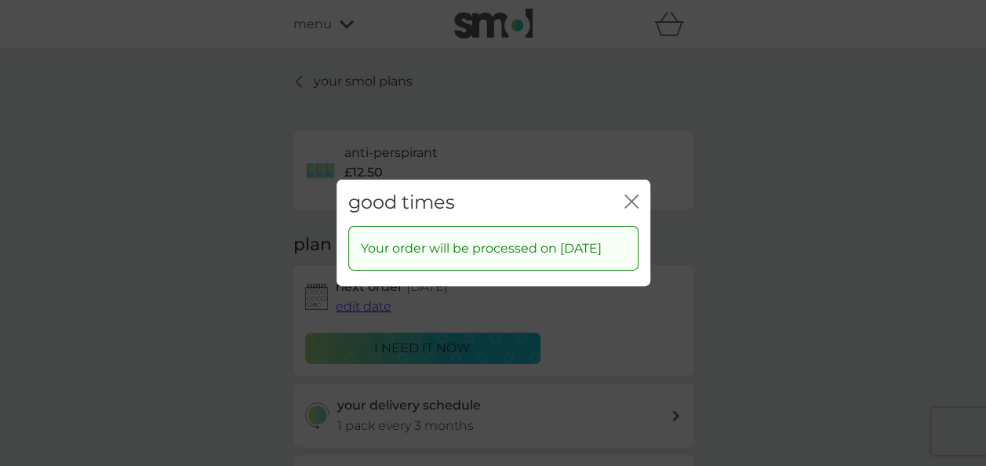
click at [632, 195] on icon "close" at bounding box center [634, 201] width 6 height 13
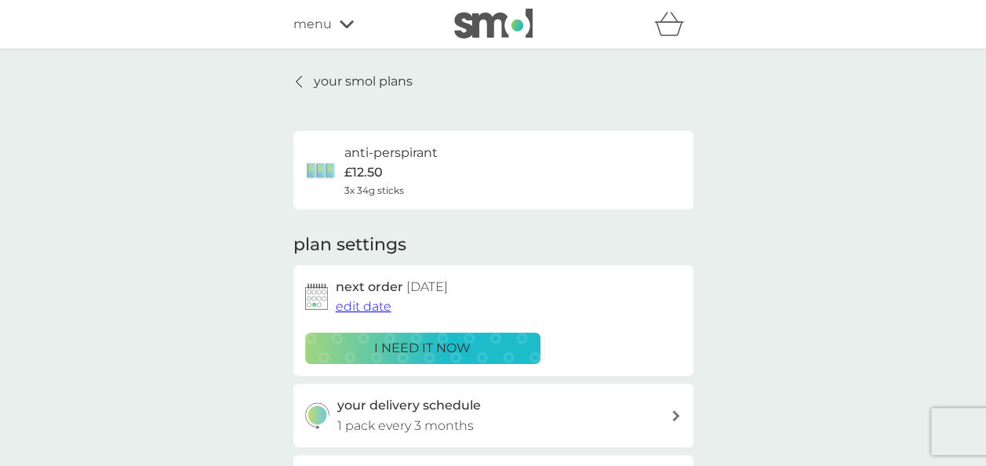
click at [359, 86] on p "your smol plans" at bounding box center [363, 81] width 99 height 20
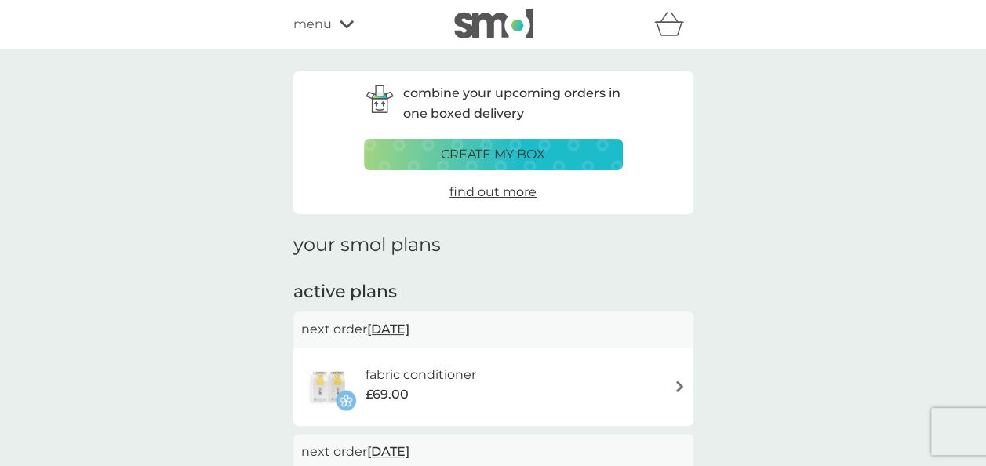
click at [347, 24] on icon at bounding box center [346, 24] width 14 height 8
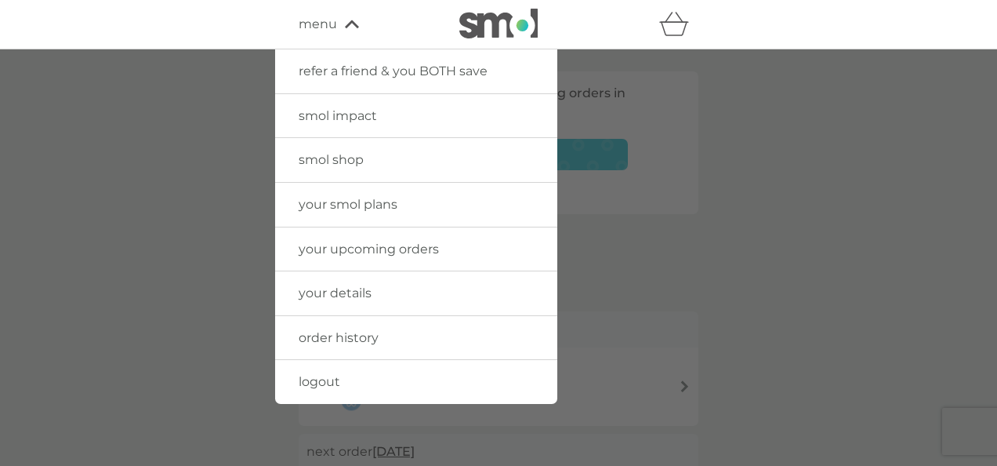
click at [374, 244] on span "your upcoming orders" at bounding box center [369, 248] width 140 height 15
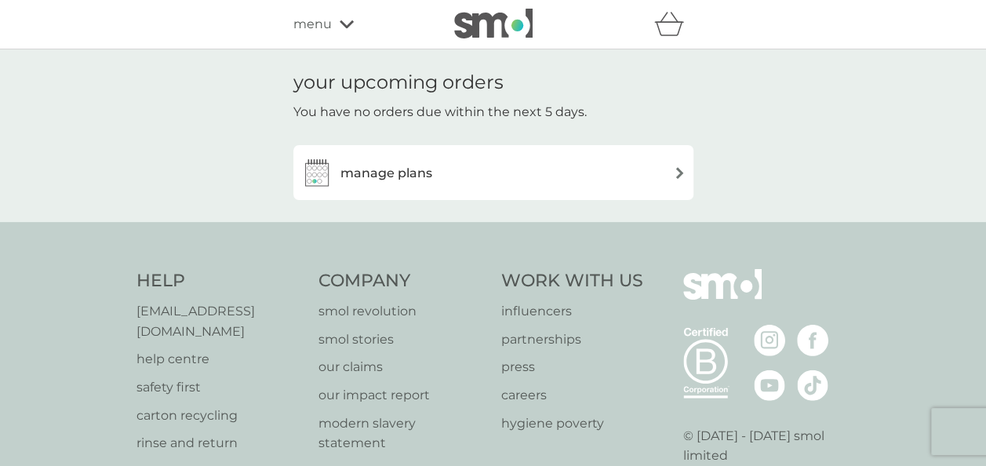
click at [336, 21] on div "menu" at bounding box center [359, 24] width 133 height 20
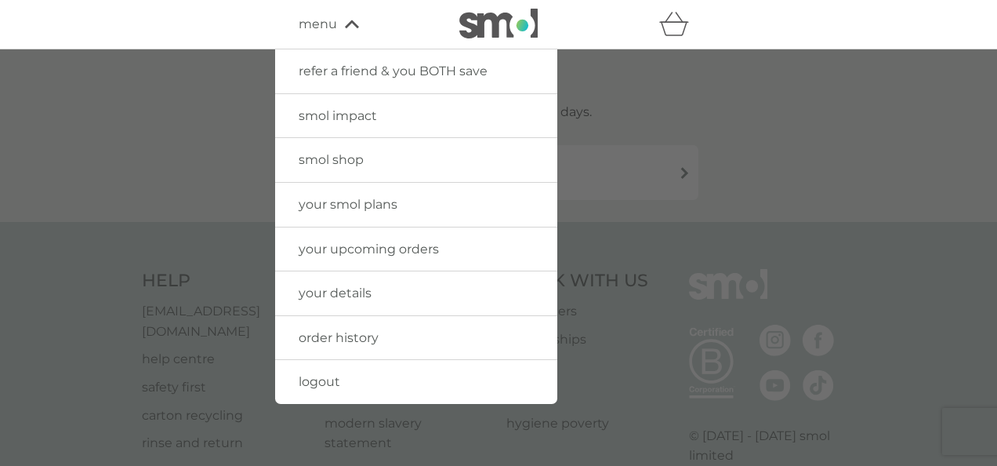
click at [341, 334] on span "order history" at bounding box center [339, 337] width 80 height 15
